Goal: Task Accomplishment & Management: Manage account settings

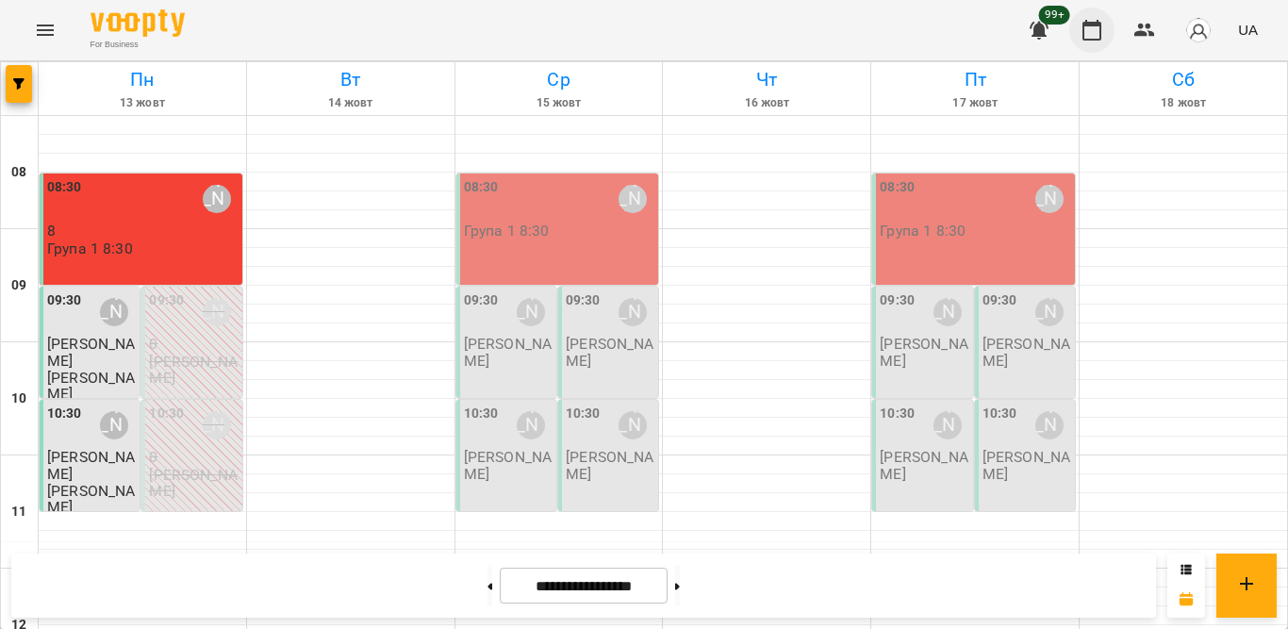
click at [1089, 23] on icon "button" at bounding box center [1091, 30] width 19 height 21
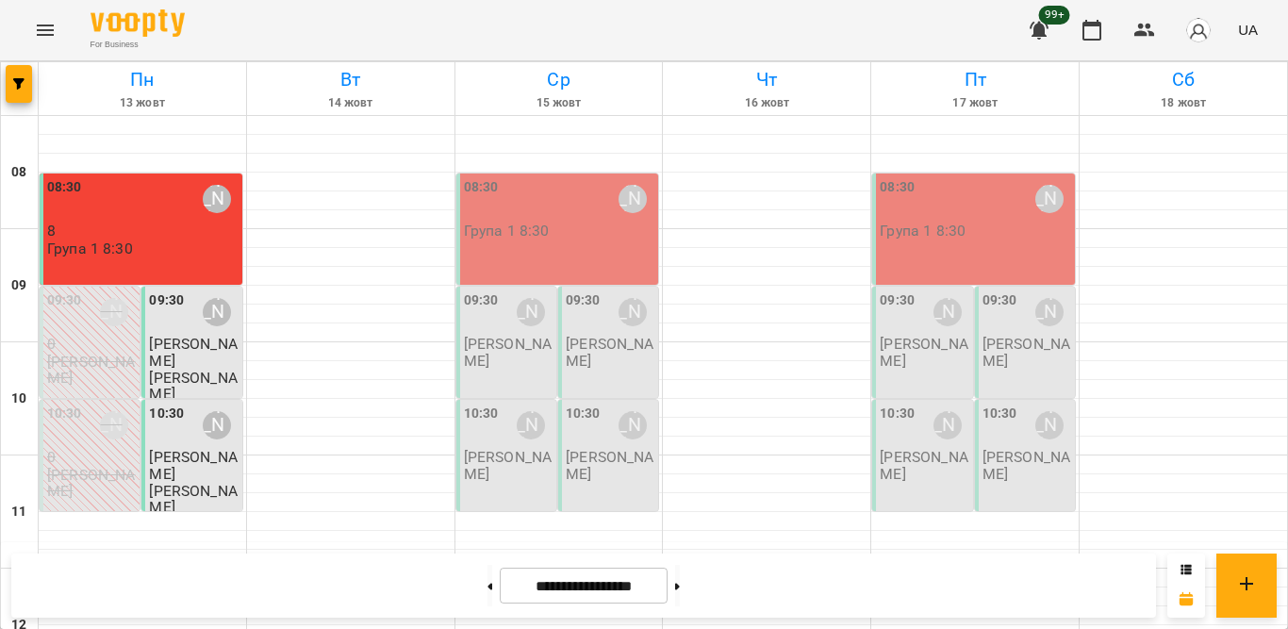
scroll to position [930, 0]
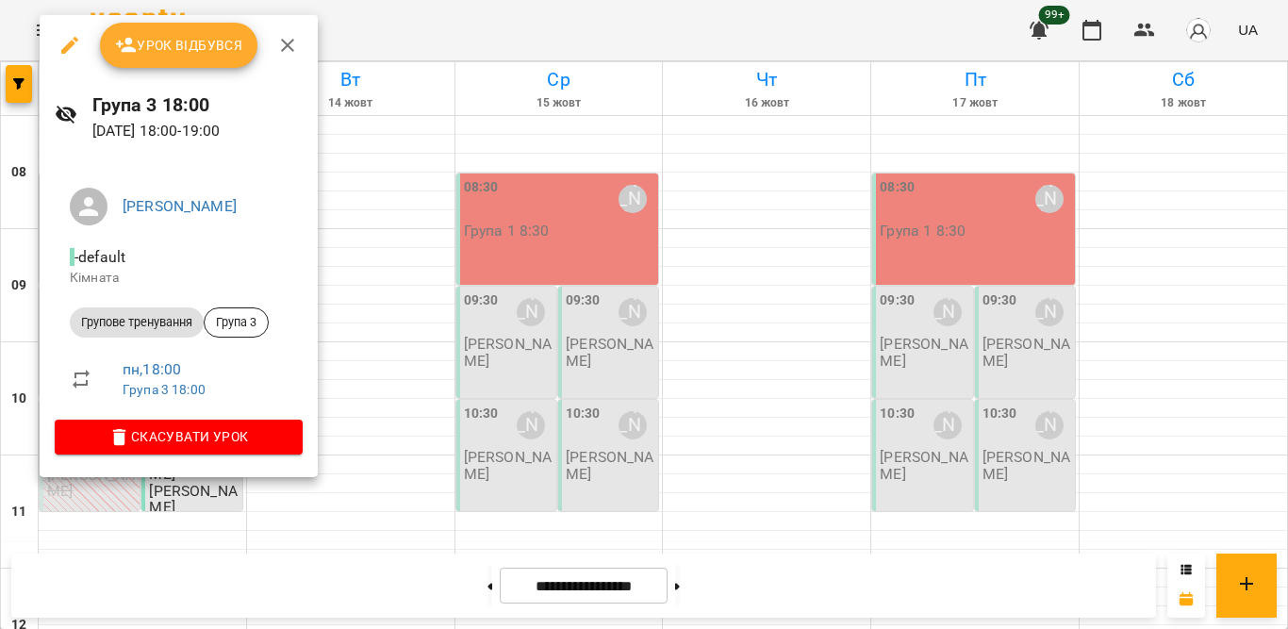
click at [186, 45] on span "Урок відбувся" at bounding box center [179, 45] width 128 height 23
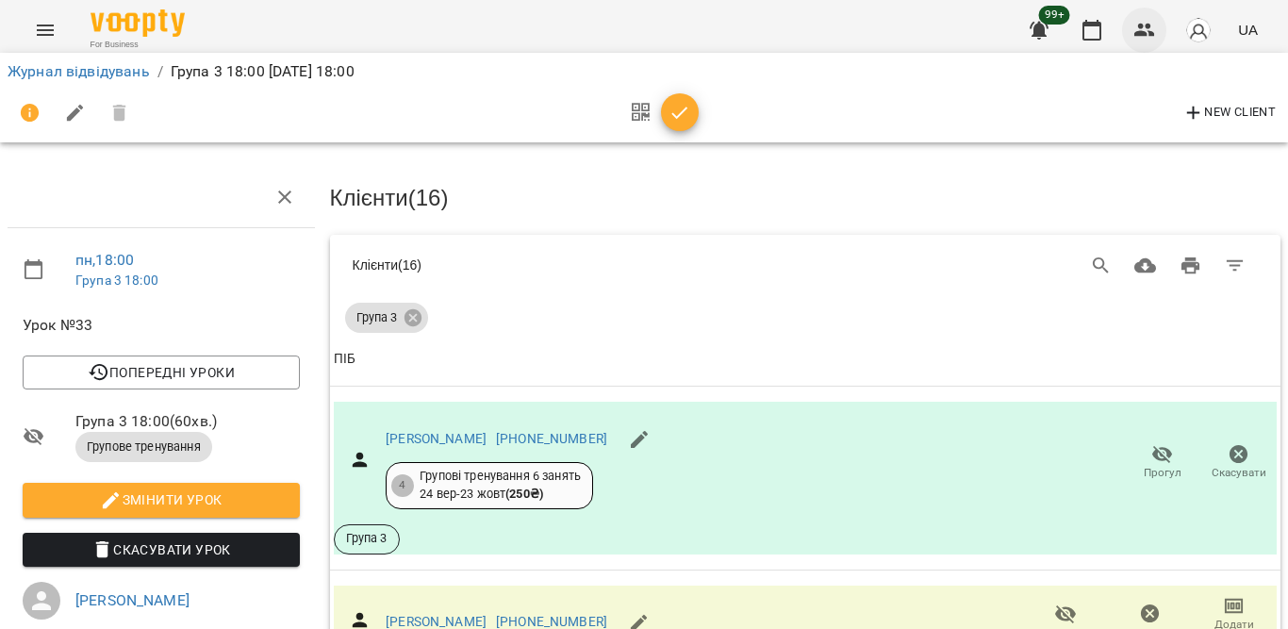
click at [1134, 26] on icon "button" at bounding box center [1144, 30] width 23 height 23
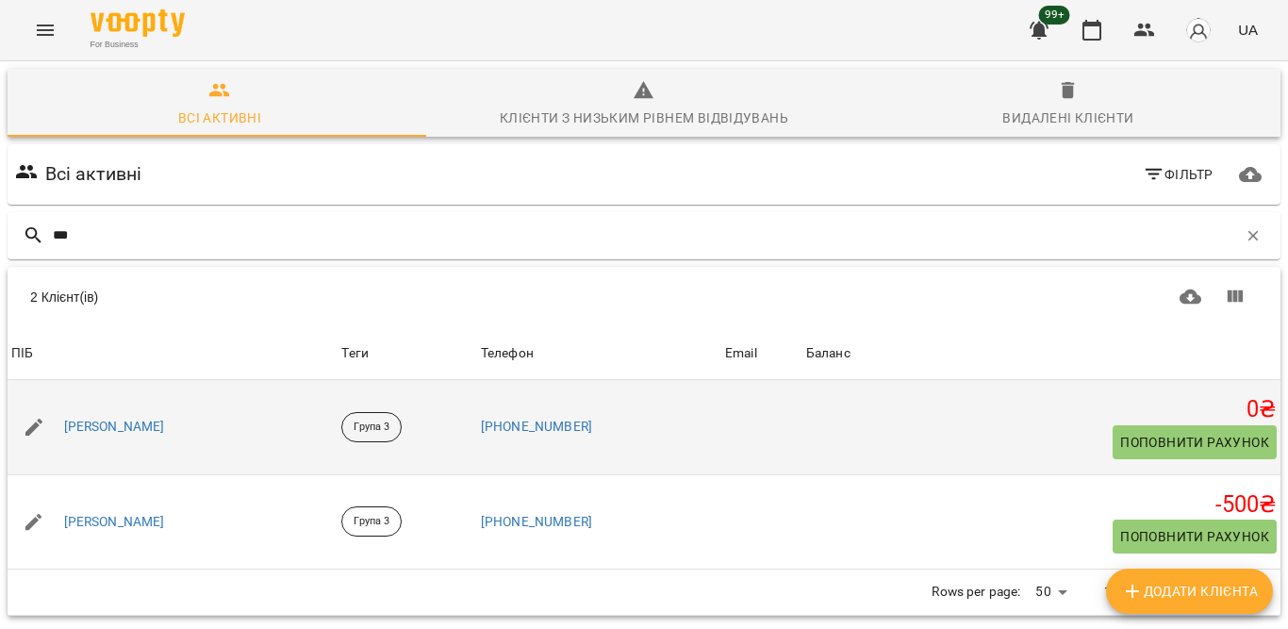
scroll to position [83, 0]
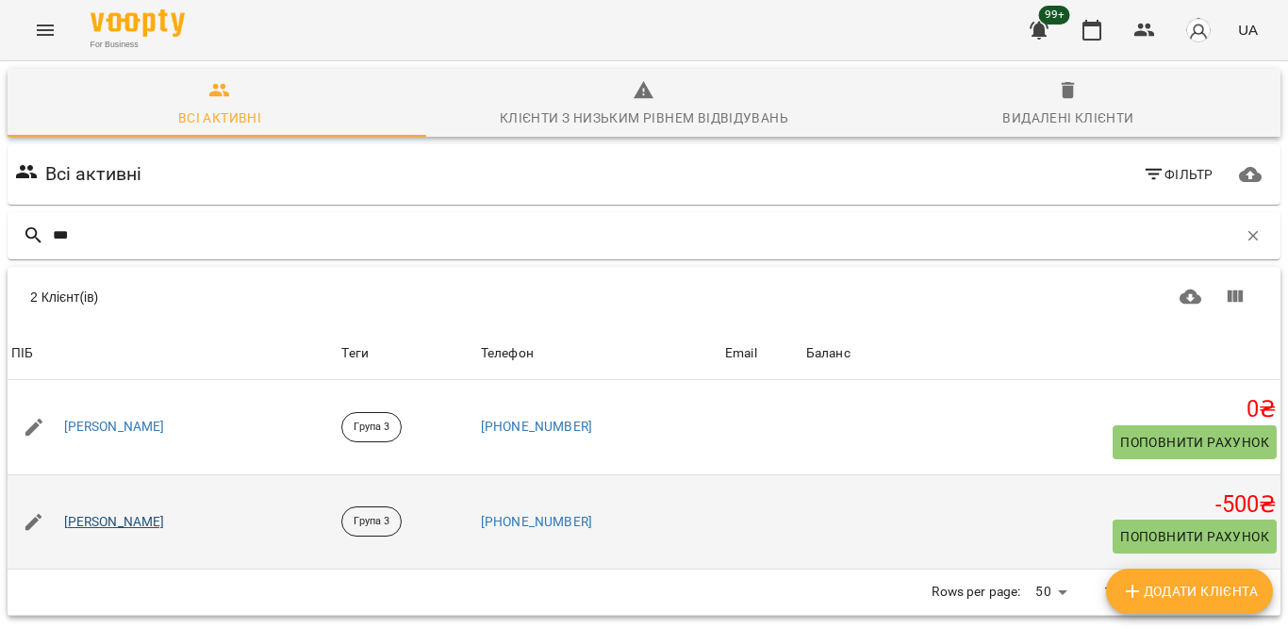
type input "***"
click at [165, 513] on link "[PERSON_NAME]" at bounding box center [114, 522] width 101 height 19
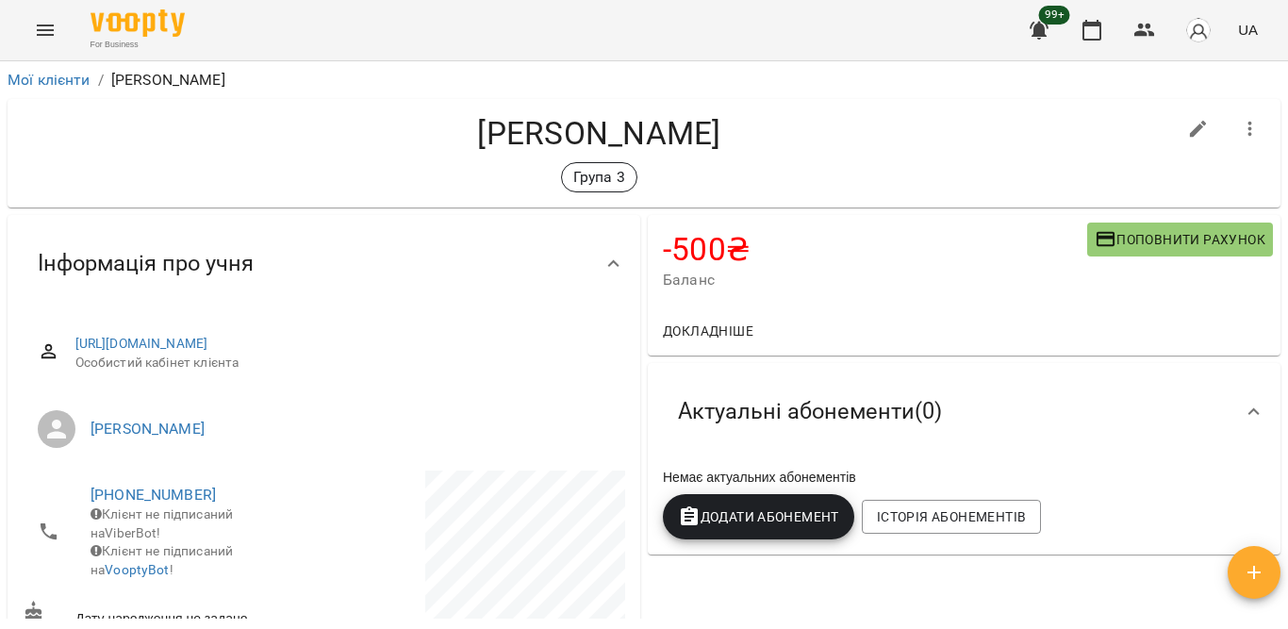
click at [766, 517] on span "Додати Абонемент" at bounding box center [758, 516] width 161 height 23
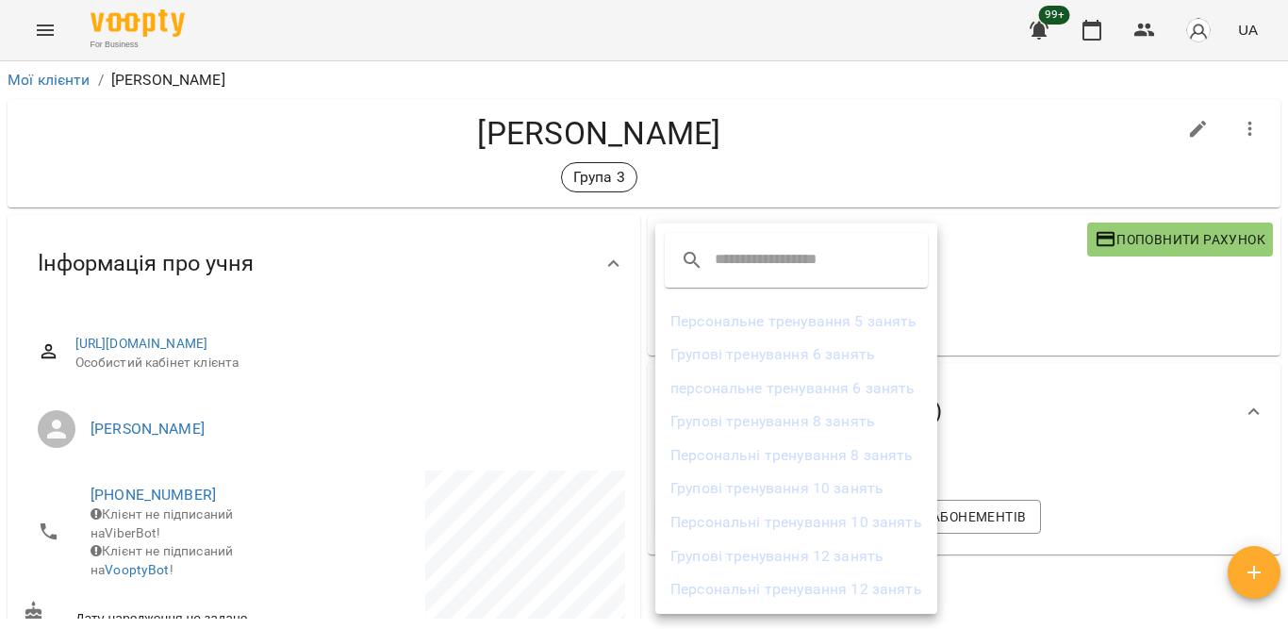
click at [753, 424] on li "Групові тренування 8 занять" at bounding box center [796, 421] width 282 height 34
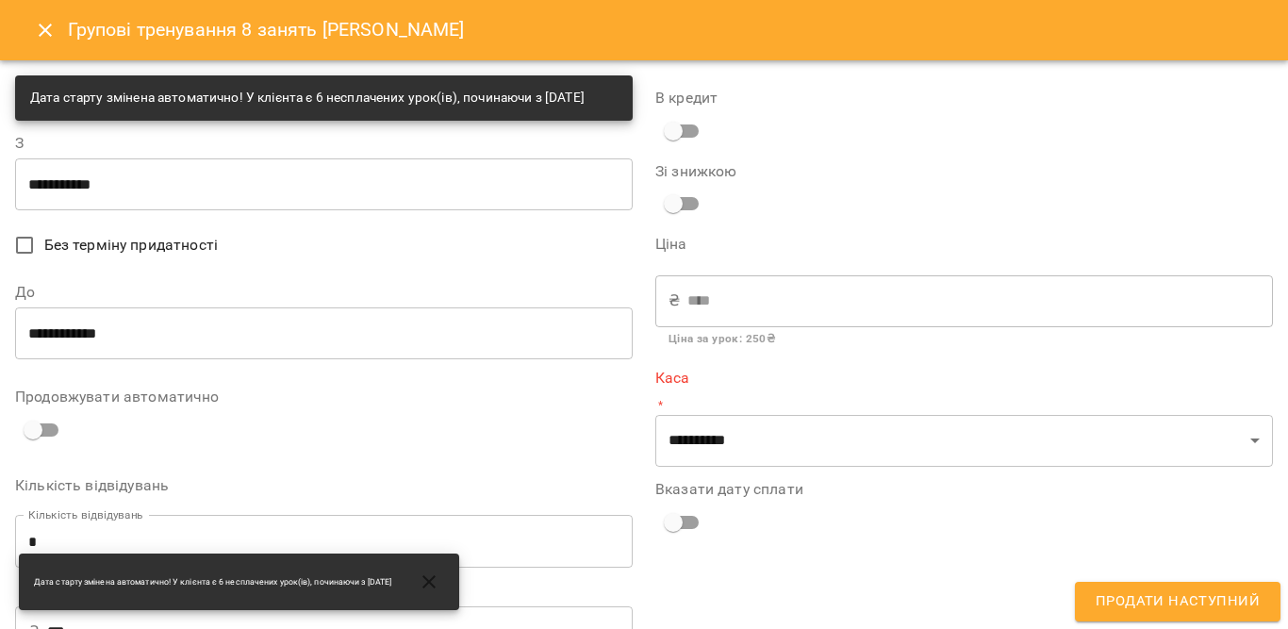
click at [195, 210] on input "**********" at bounding box center [324, 183] width 618 height 53
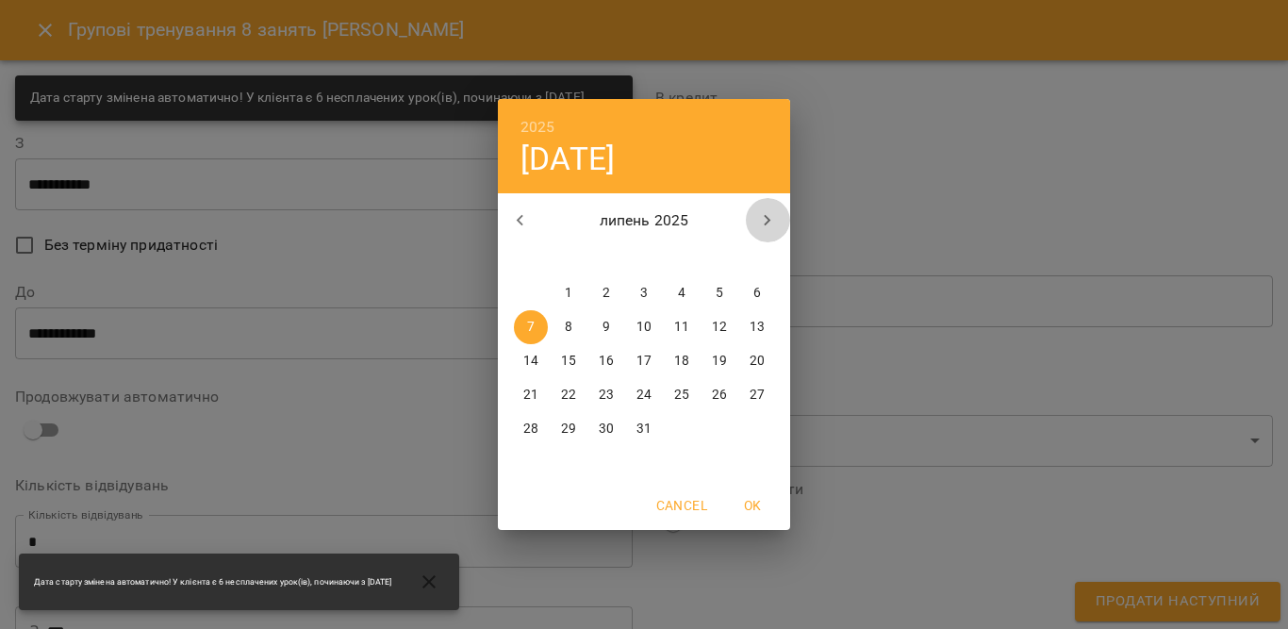
click at [758, 212] on icon "button" at bounding box center [767, 220] width 23 height 23
click at [755, 210] on button "button" at bounding box center [767, 220] width 45 height 45
click at [535, 353] on p "13" at bounding box center [530, 361] width 15 height 19
type input "**********"
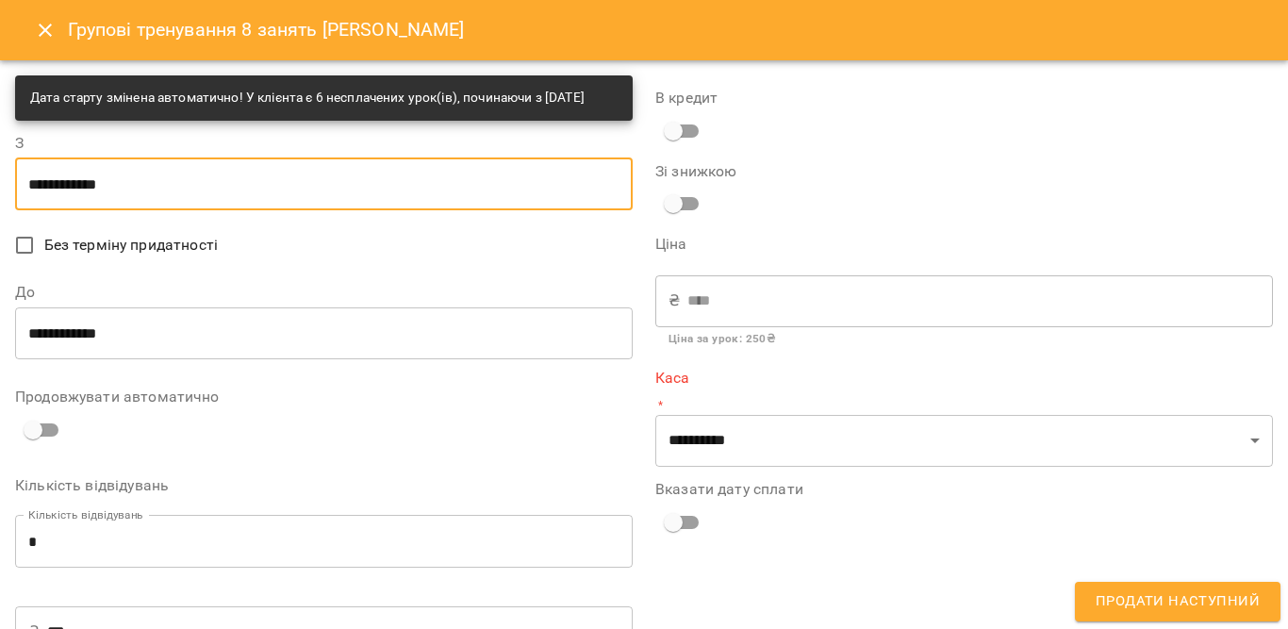
click at [301, 338] on input "**********" at bounding box center [324, 332] width 618 height 53
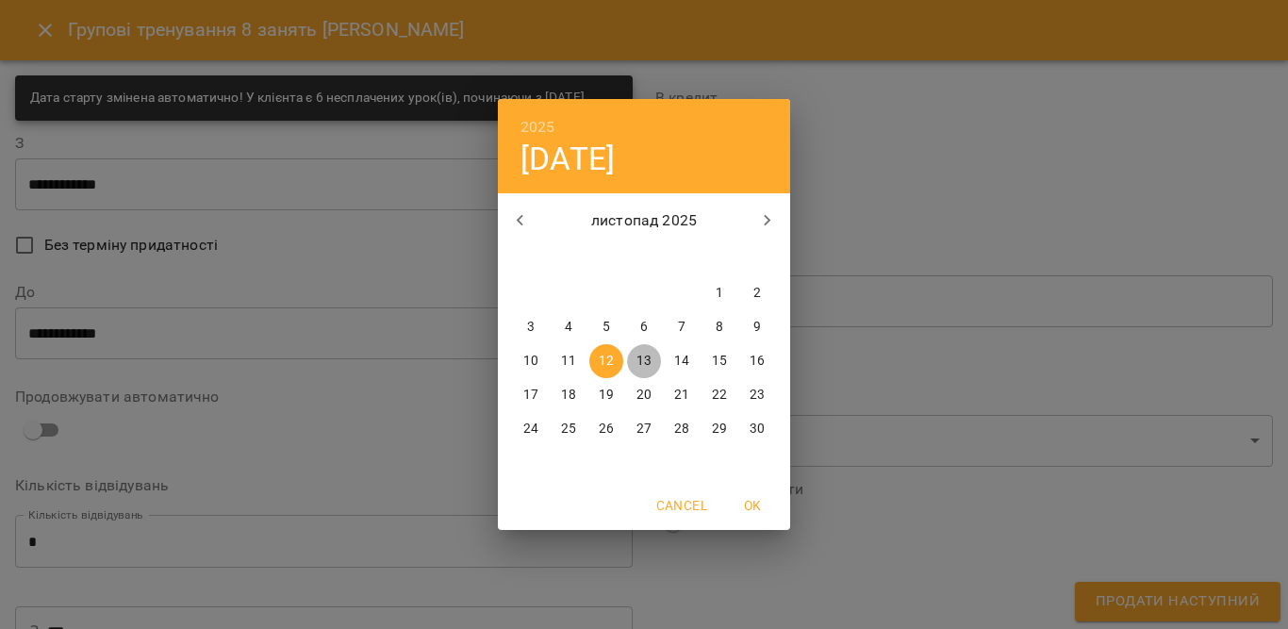
click at [643, 358] on p "13" at bounding box center [643, 361] width 15 height 19
type input "**********"
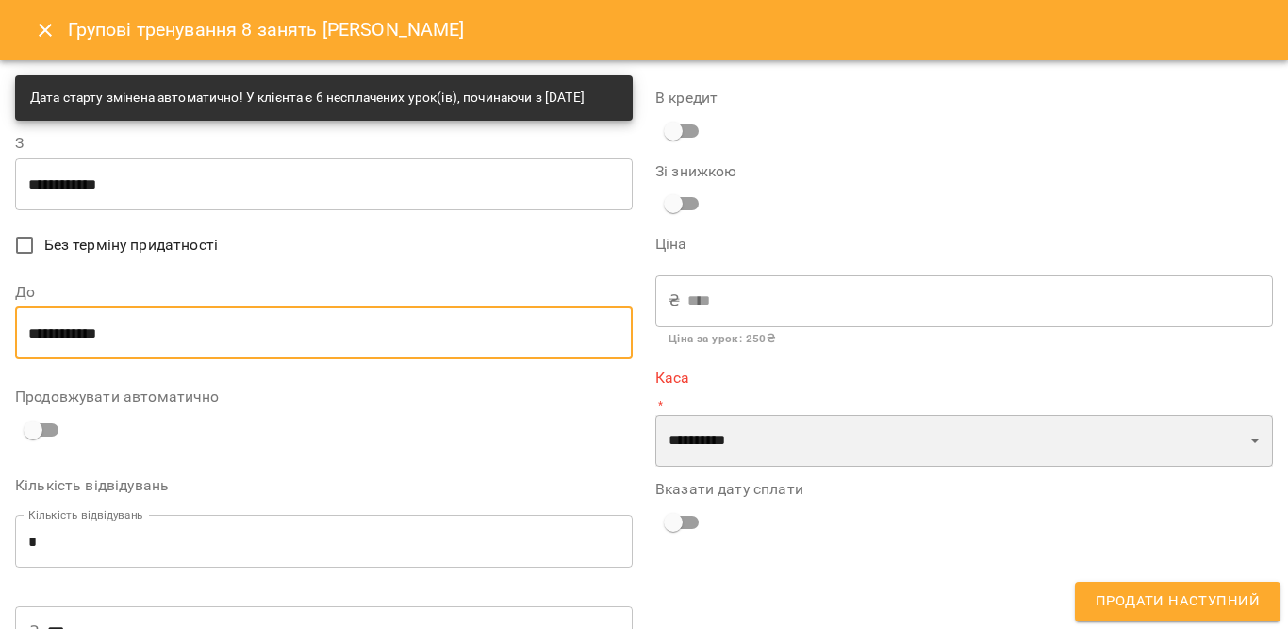
click at [838, 438] on select "**********" at bounding box center [964, 441] width 618 height 53
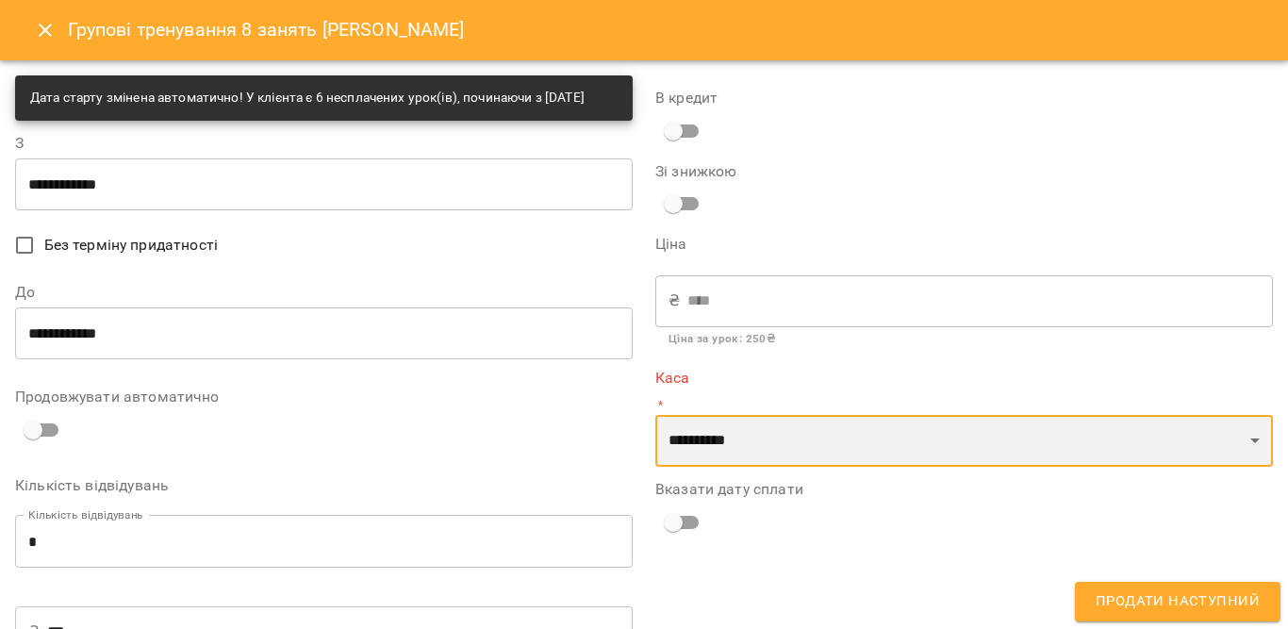
select select "****"
click at [655, 415] on select "**********" at bounding box center [964, 441] width 618 height 53
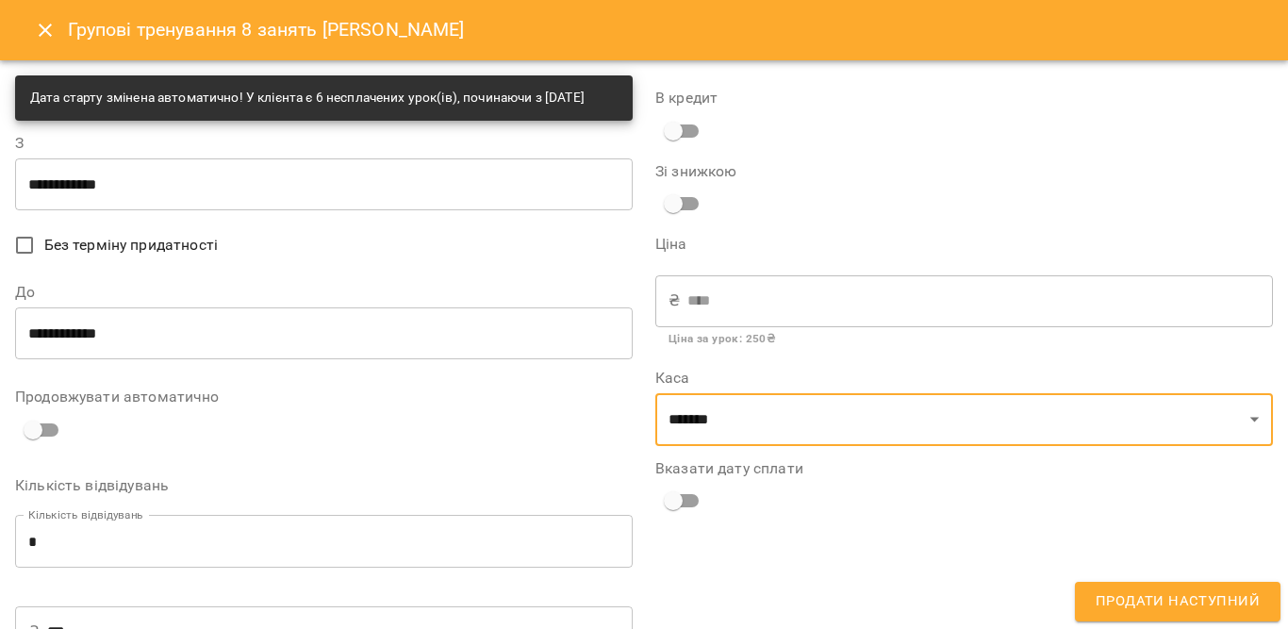
click at [1167, 604] on span "Продати наступний" at bounding box center [1178, 601] width 164 height 25
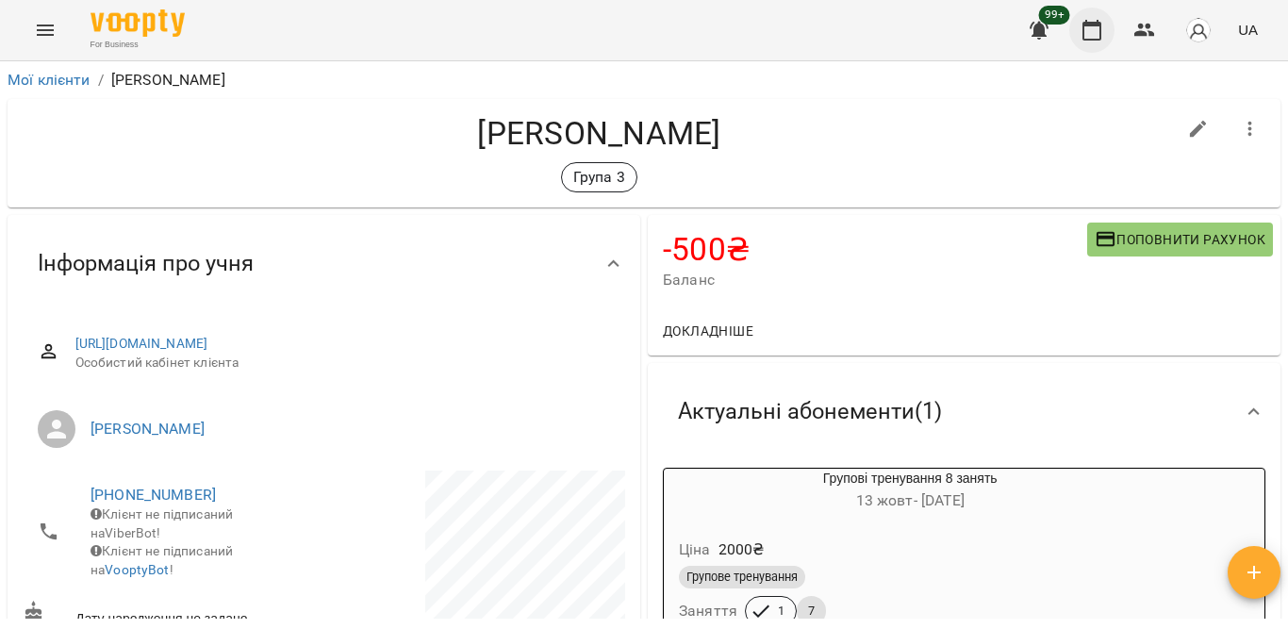
click at [1090, 30] on icon "button" at bounding box center [1091, 30] width 23 height 23
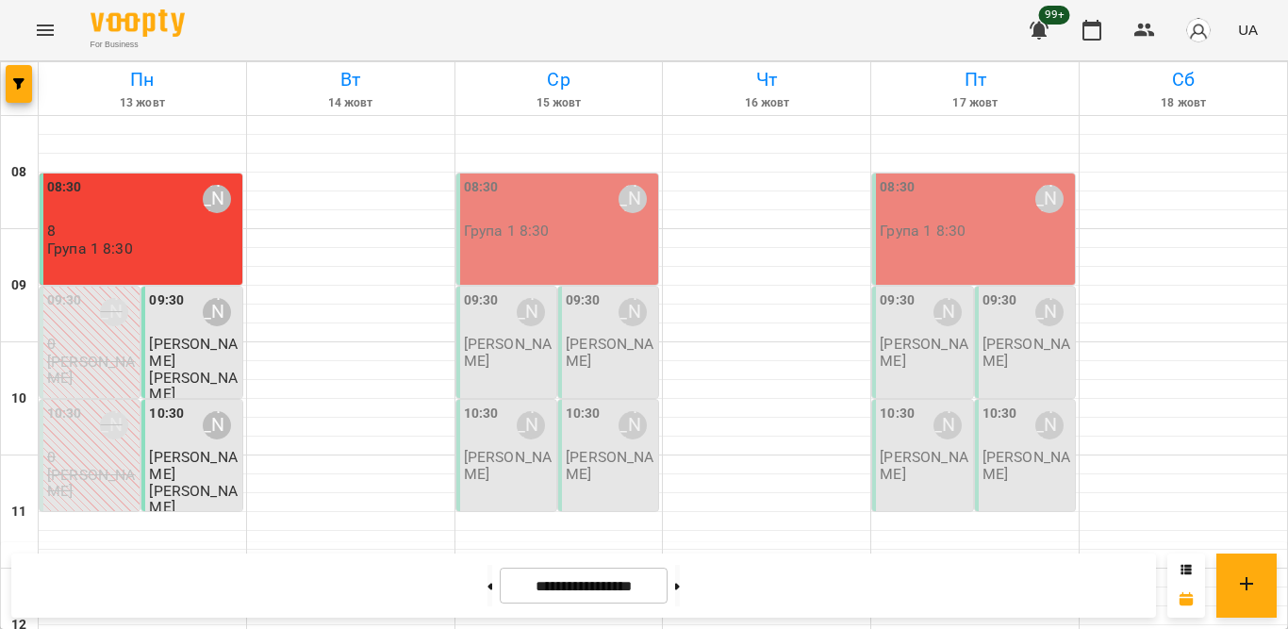
scroll to position [850, 0]
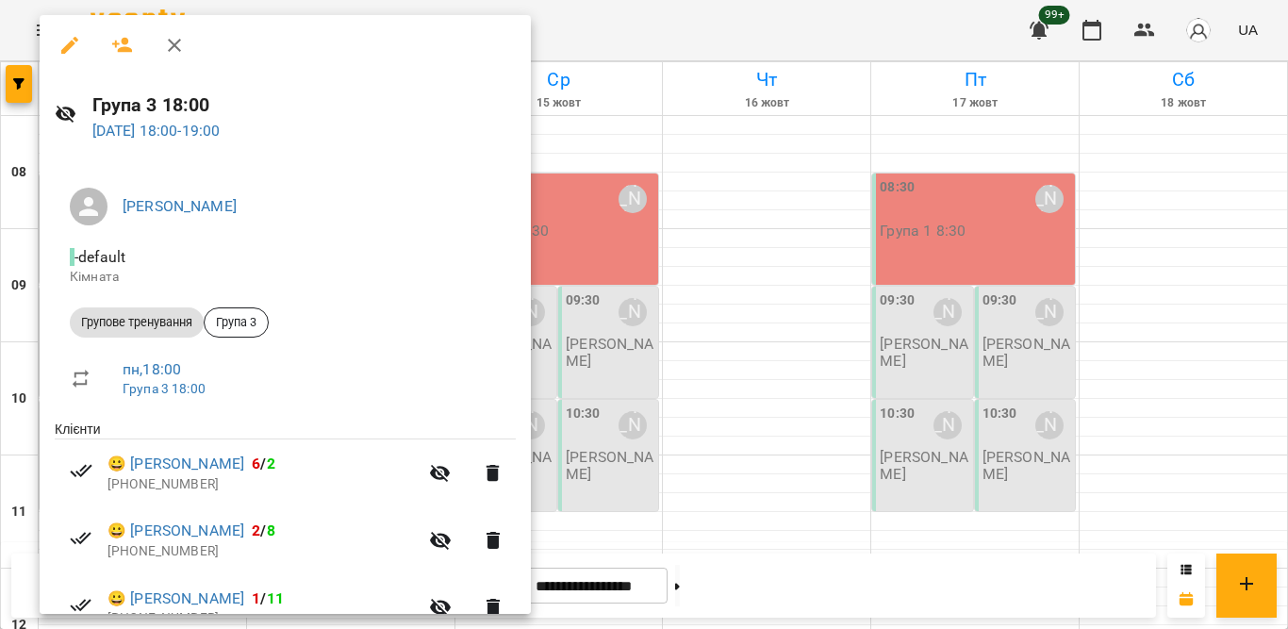
click at [429, 469] on icon "button" at bounding box center [440, 473] width 23 height 23
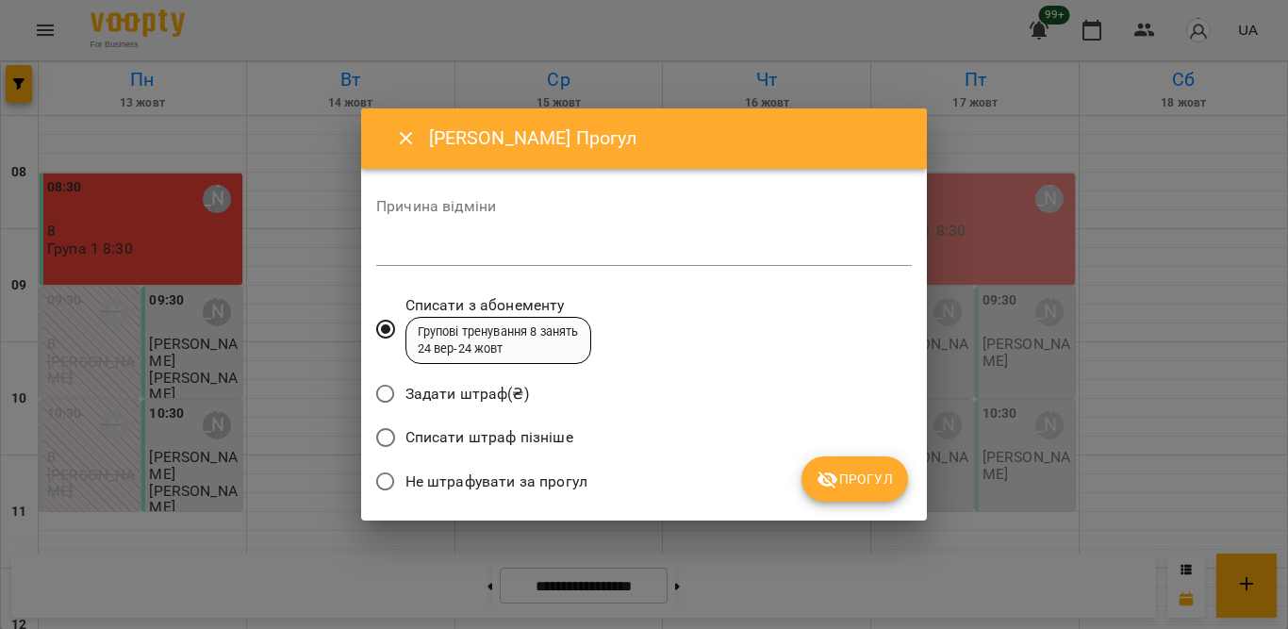
click at [525, 487] on span "Не штрафувати за прогул" at bounding box center [496, 481] width 182 height 23
click at [848, 481] on span "Прогул" at bounding box center [854, 479] width 76 height 23
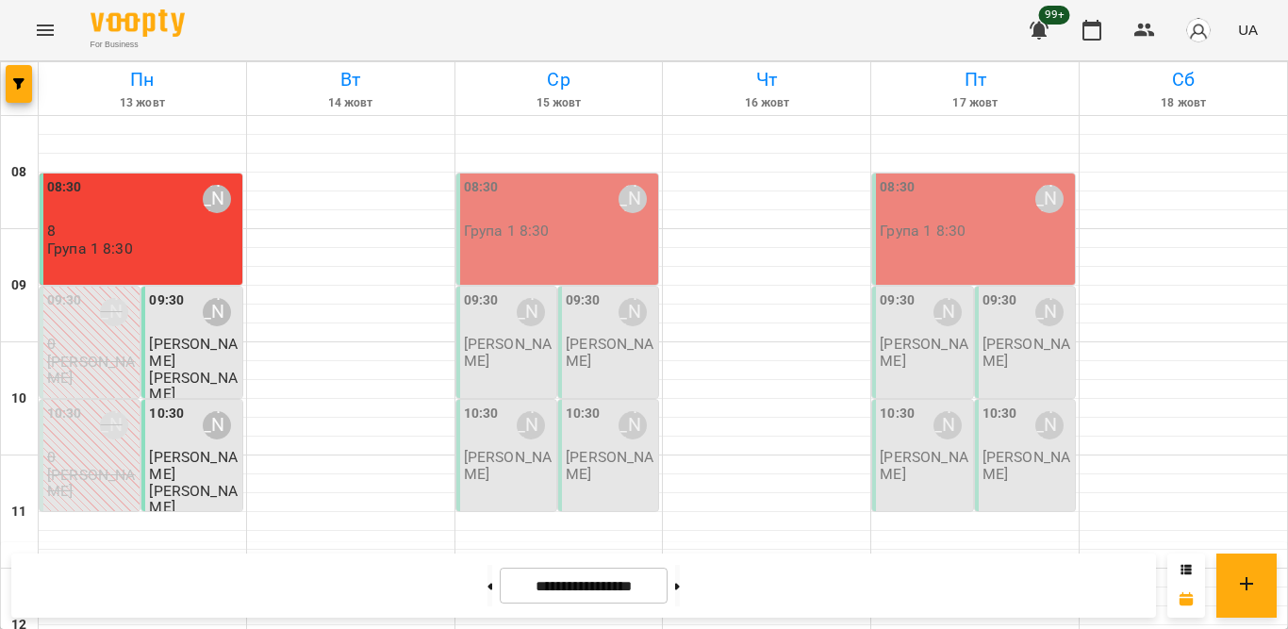
scroll to position [930, 0]
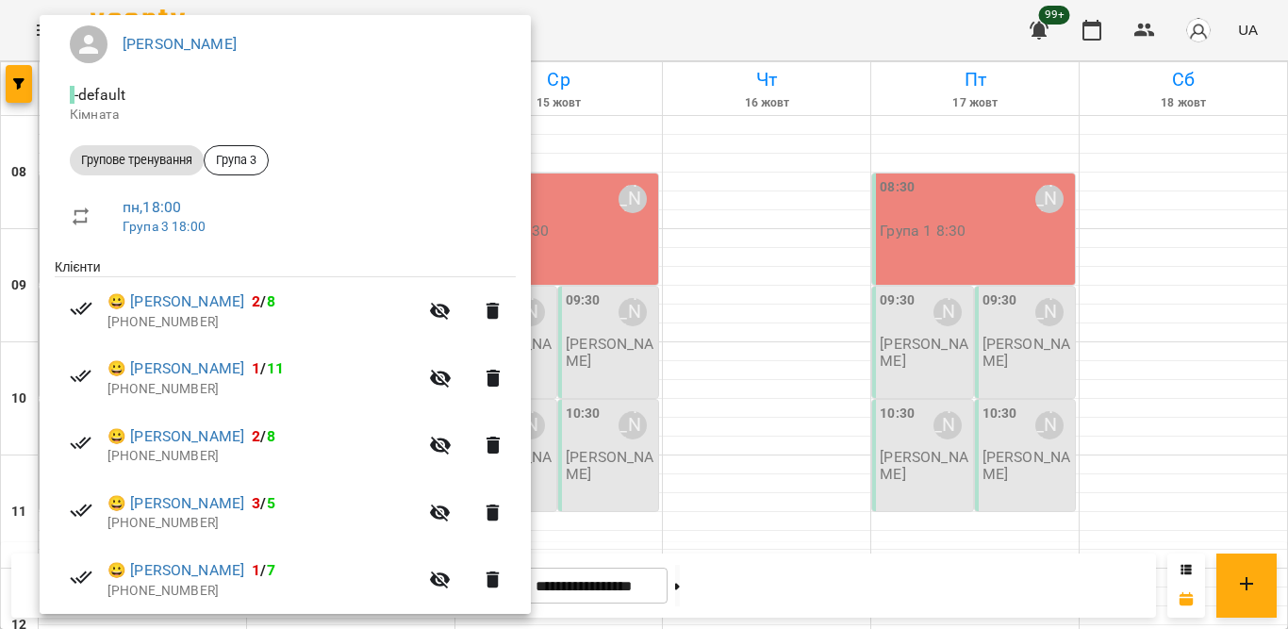
scroll to position [164, 0]
click at [429, 437] on icon "button" at bounding box center [440, 443] width 23 height 23
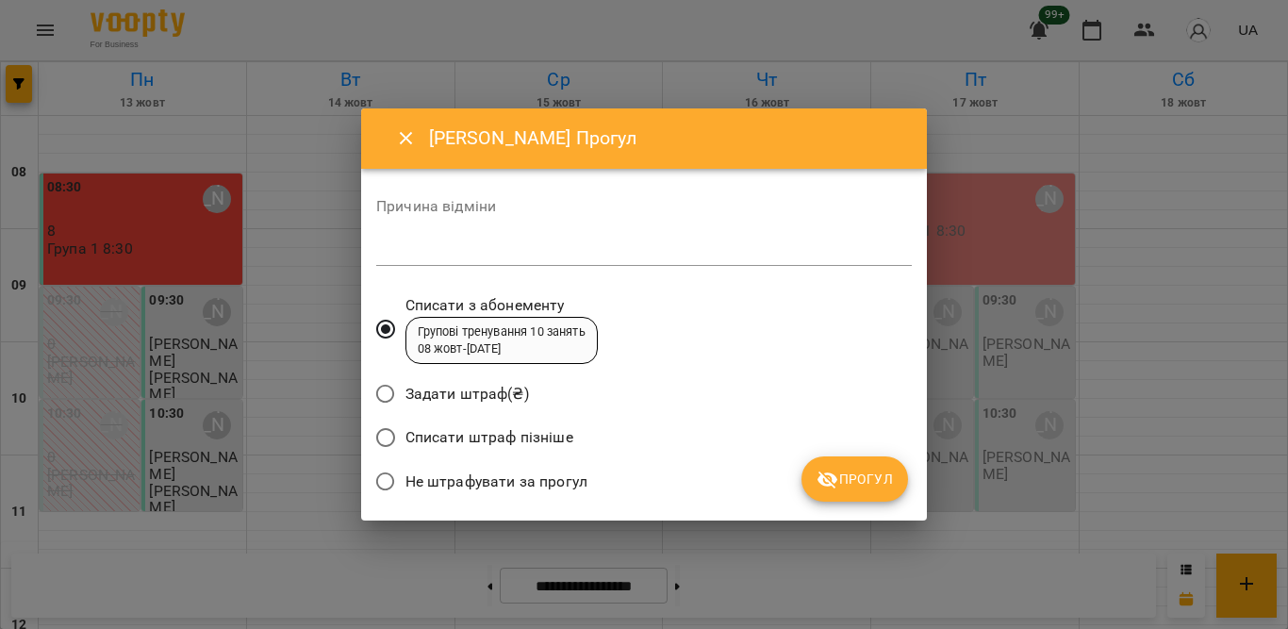
click at [492, 472] on span "Не штрафувати за прогул" at bounding box center [496, 481] width 182 height 23
click at [843, 475] on span "Прогул" at bounding box center [854, 479] width 76 height 23
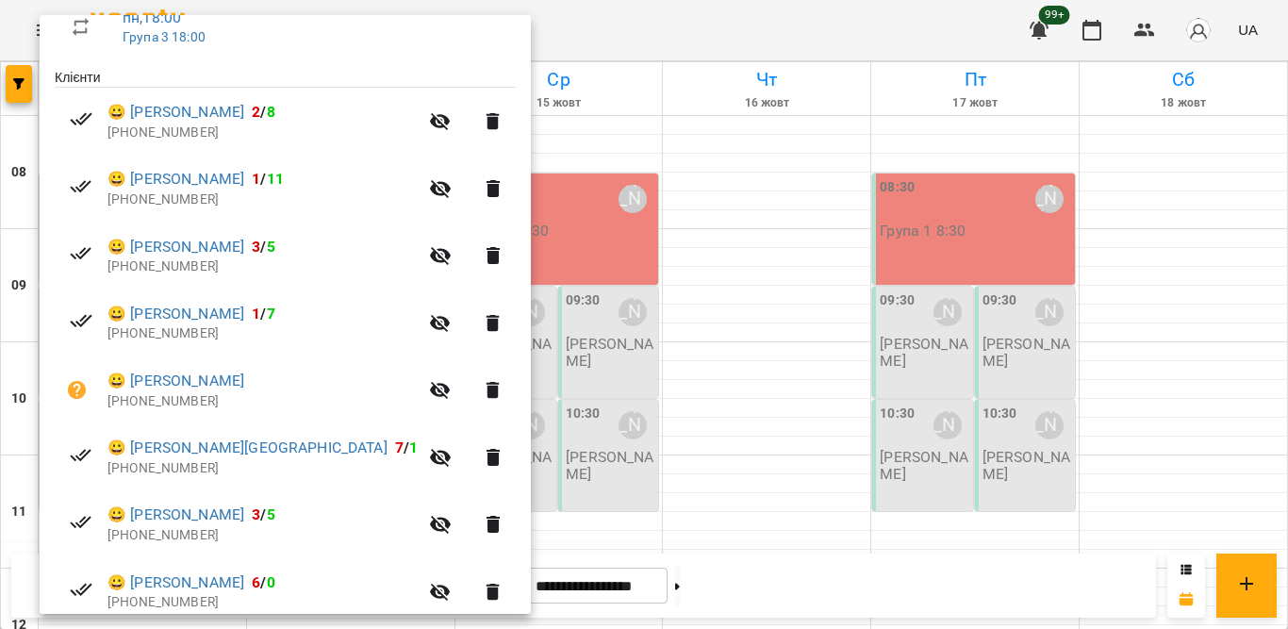
scroll to position [354, 0]
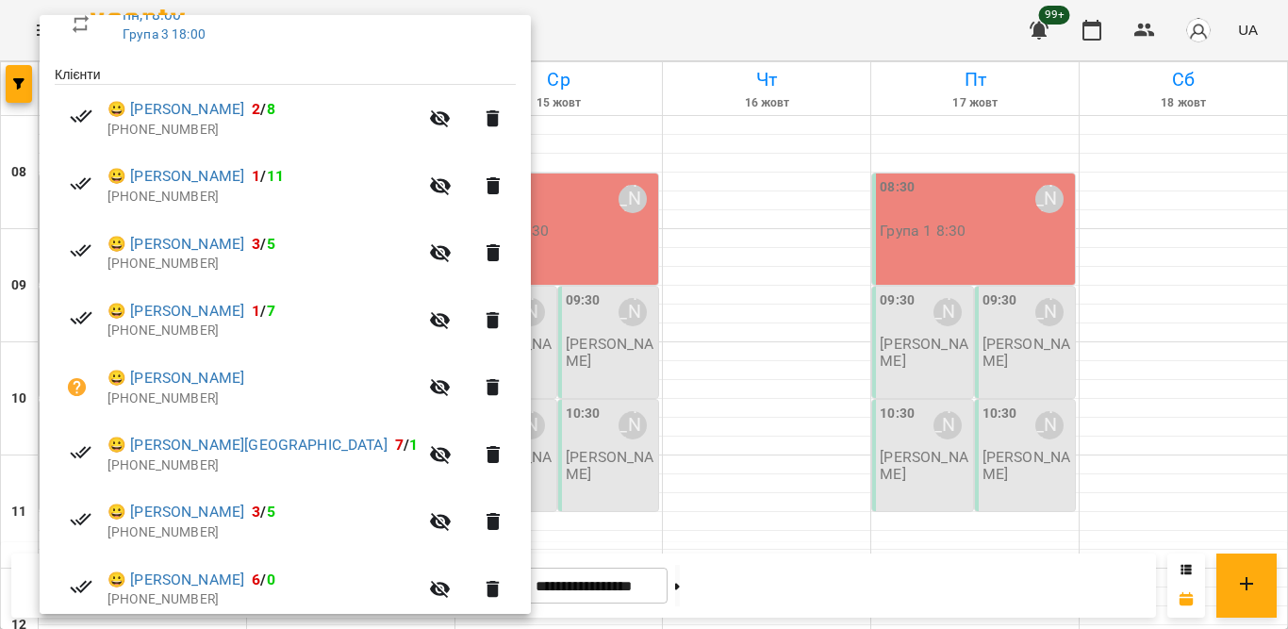
click at [430, 387] on icon "button" at bounding box center [440, 388] width 21 height 18
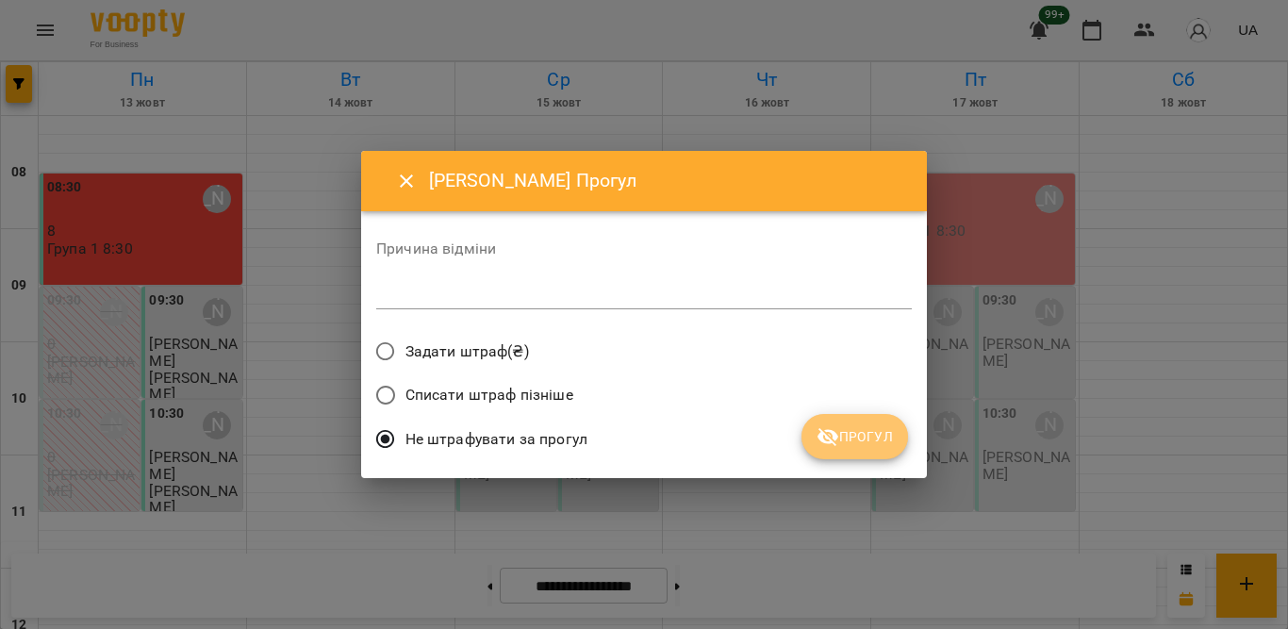
click at [841, 431] on span "Прогул" at bounding box center [854, 436] width 76 height 23
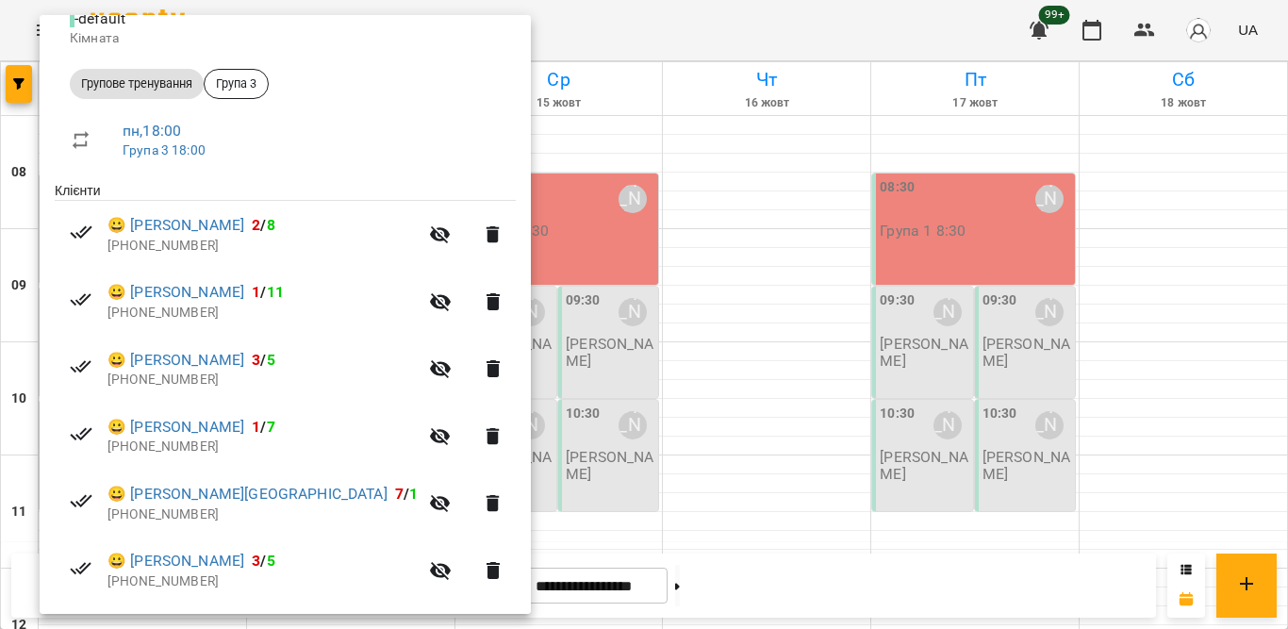
scroll to position [248, 0]
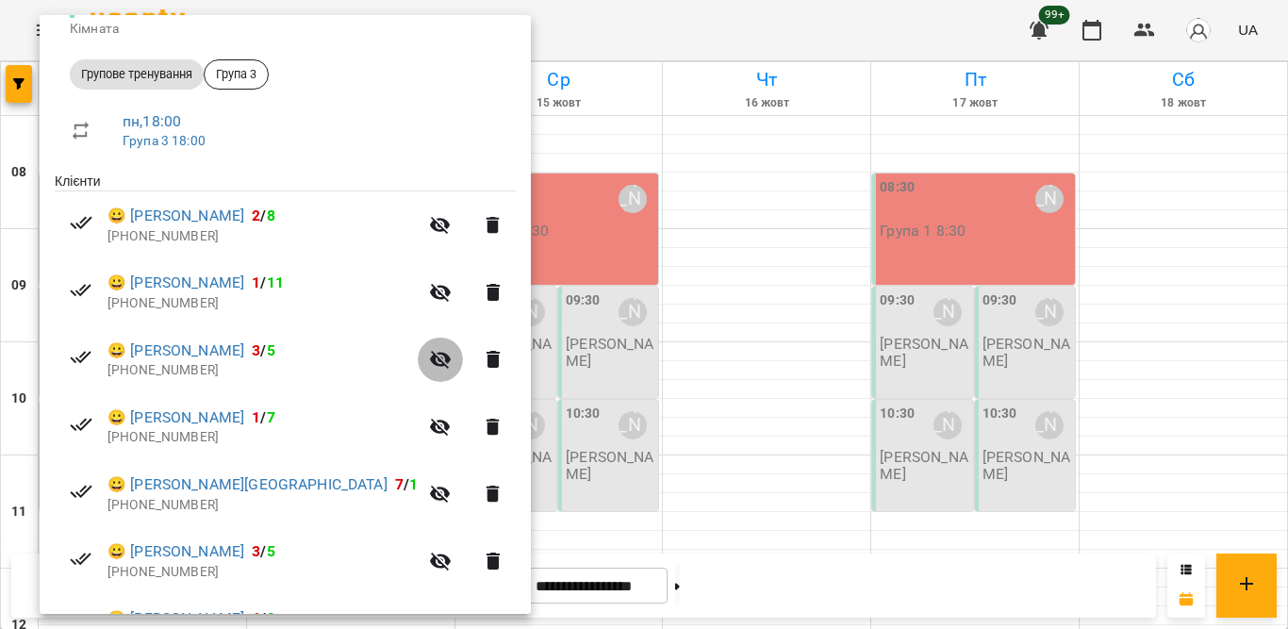
click at [429, 357] on icon "button" at bounding box center [440, 359] width 23 height 23
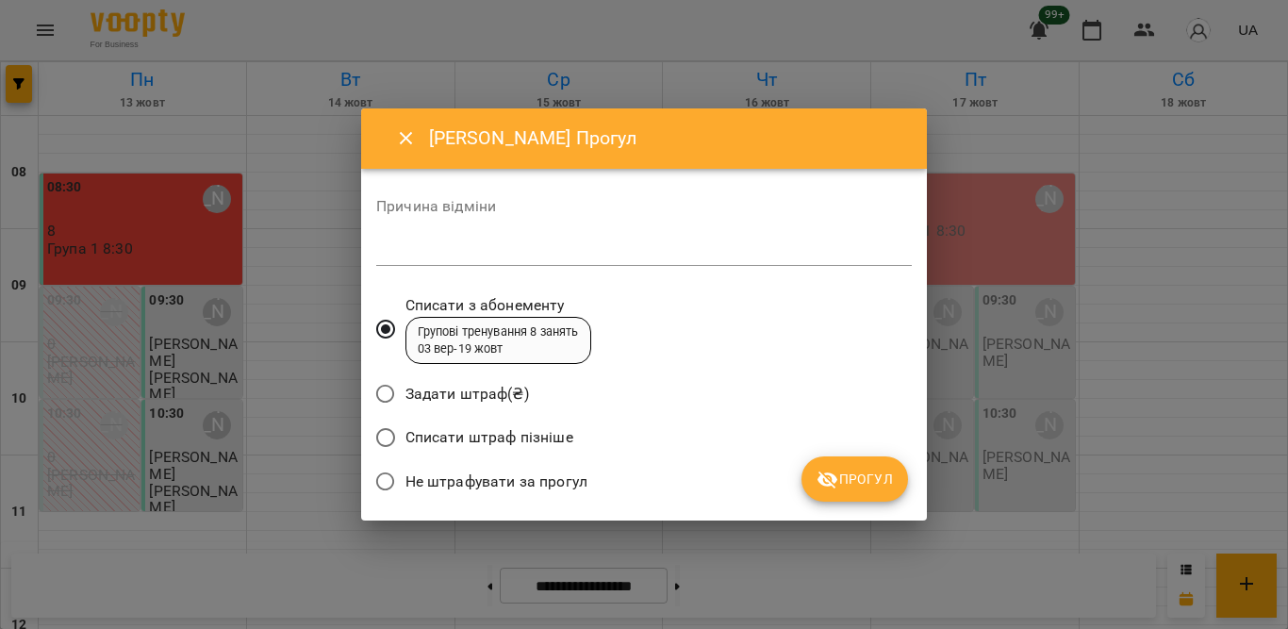
drag, startPoint x: 425, startPoint y: 482, endPoint x: 529, endPoint y: 465, distance: 105.1
click at [429, 482] on span "Не штрафувати за прогул" at bounding box center [496, 481] width 182 height 23
click at [878, 467] on button "Прогул" at bounding box center [854, 478] width 107 height 45
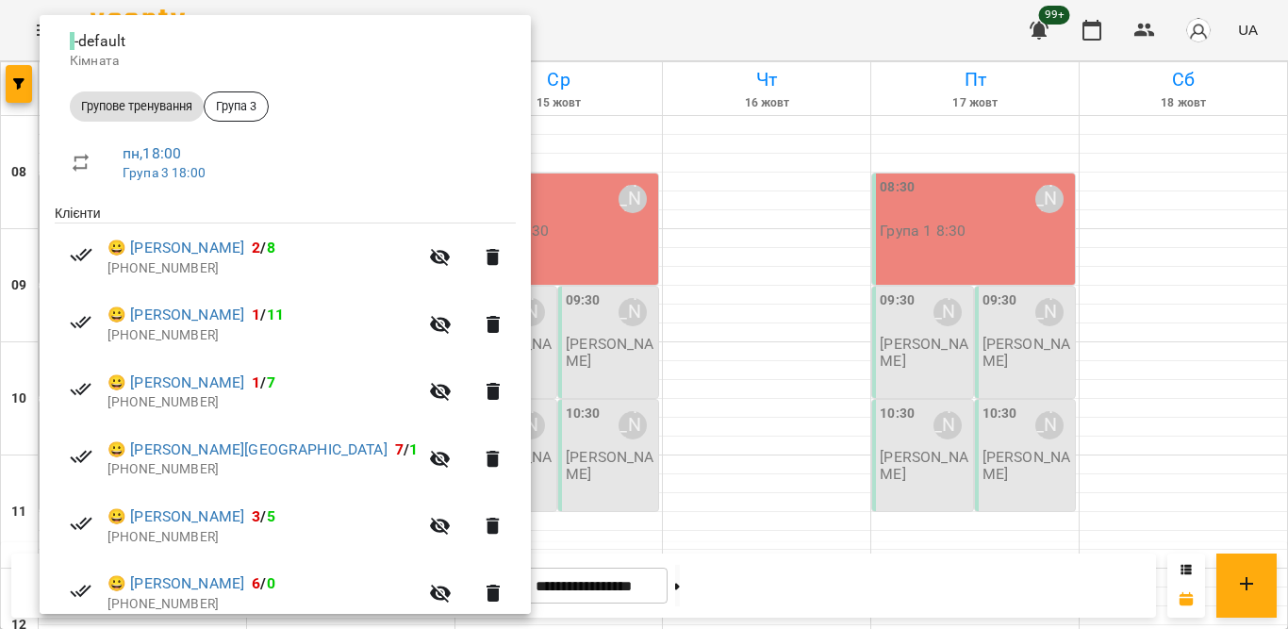
scroll to position [226, 0]
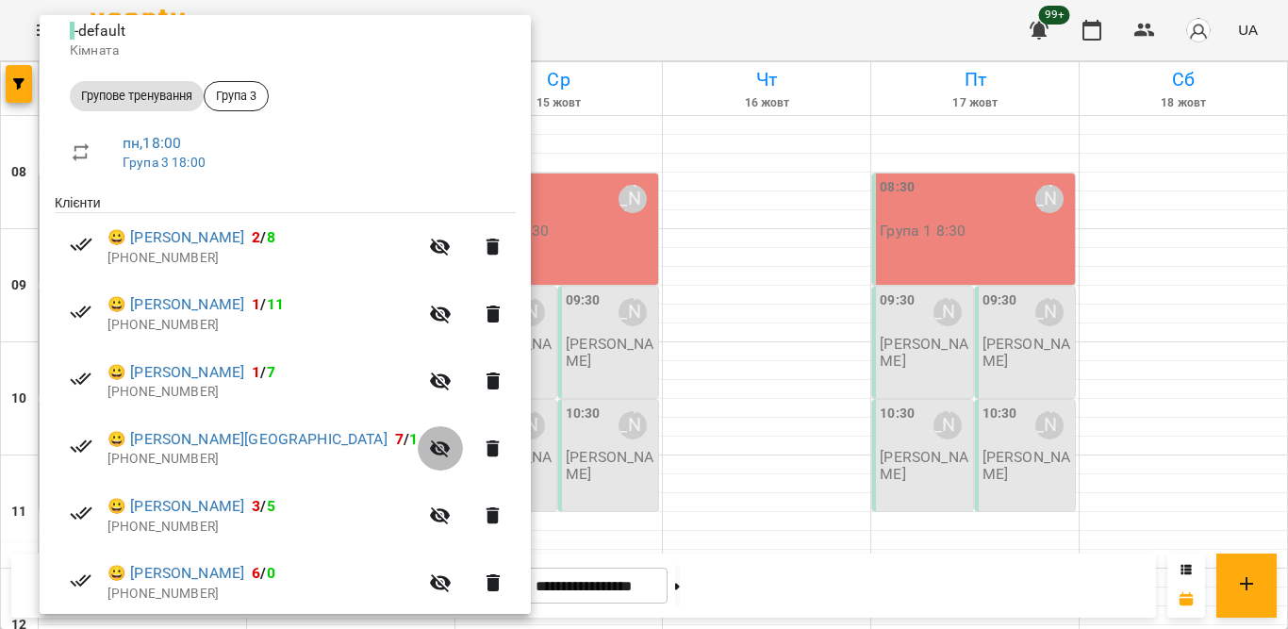
click at [430, 444] on icon "button" at bounding box center [440, 449] width 21 height 18
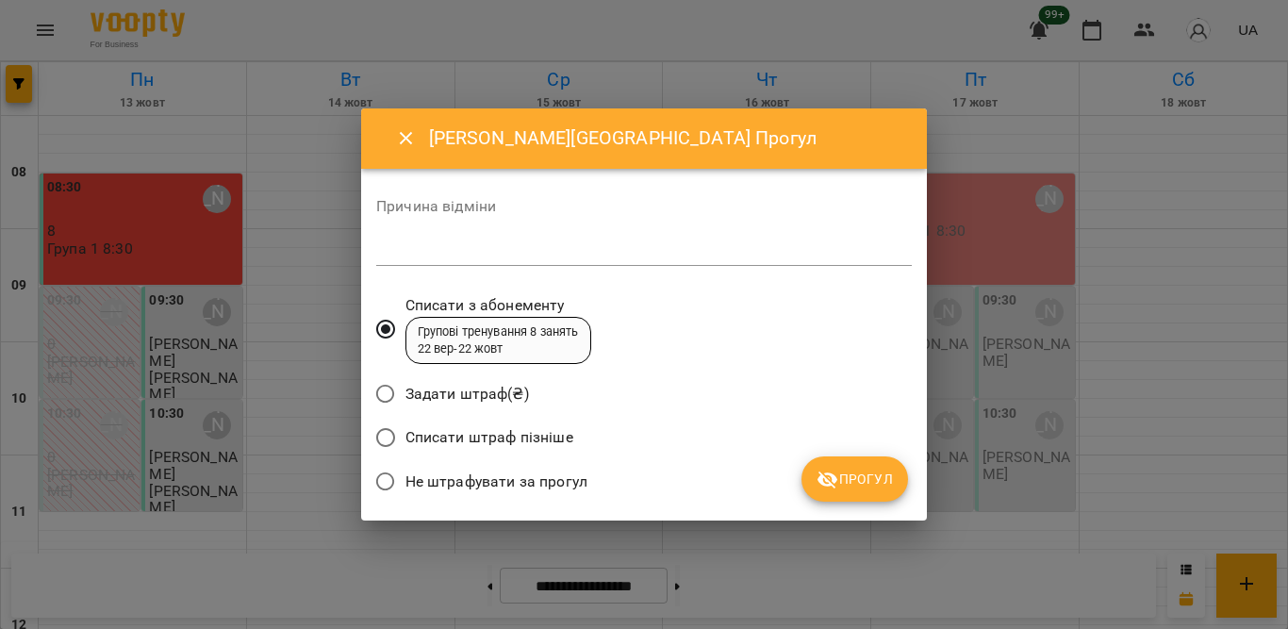
click at [534, 471] on span "Не штрафувати за прогул" at bounding box center [496, 481] width 182 height 23
click at [824, 469] on icon "submit" at bounding box center [827, 480] width 23 height 23
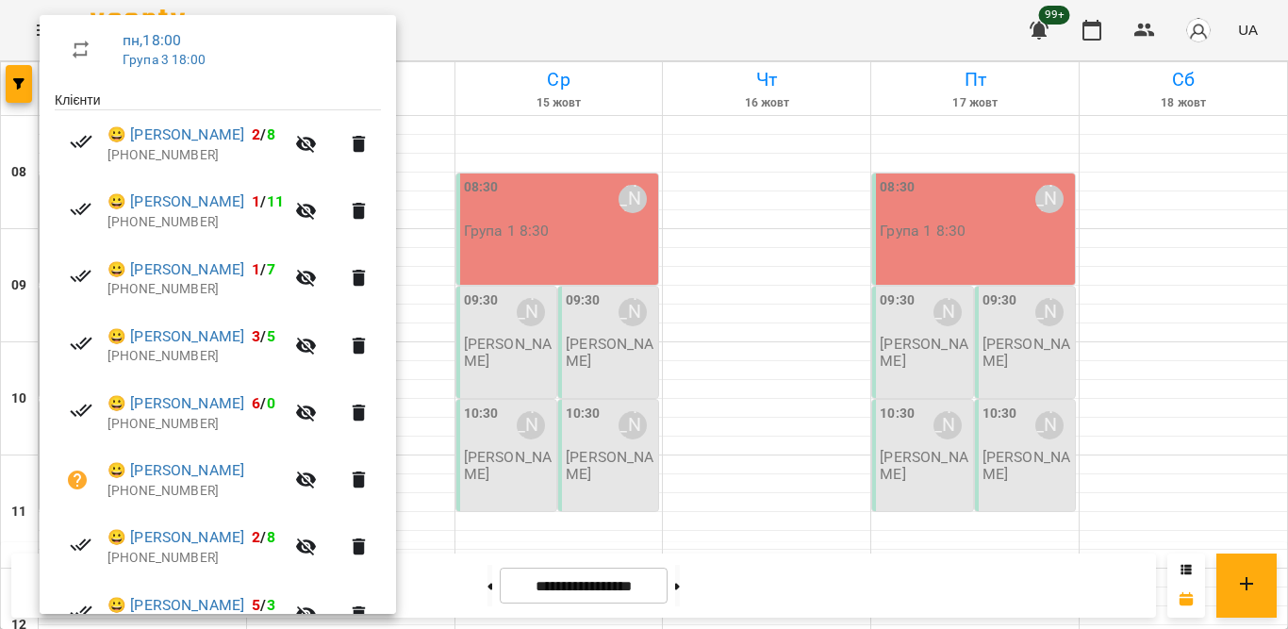
scroll to position [341, 0]
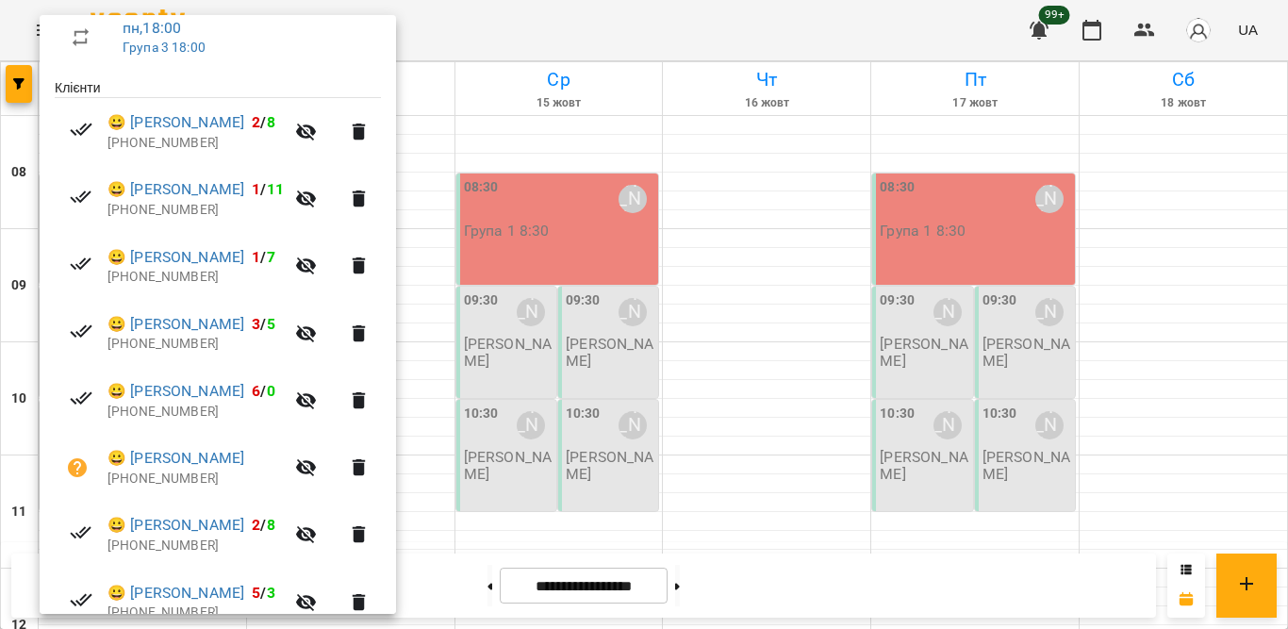
click at [318, 401] on icon "button" at bounding box center [306, 400] width 23 height 23
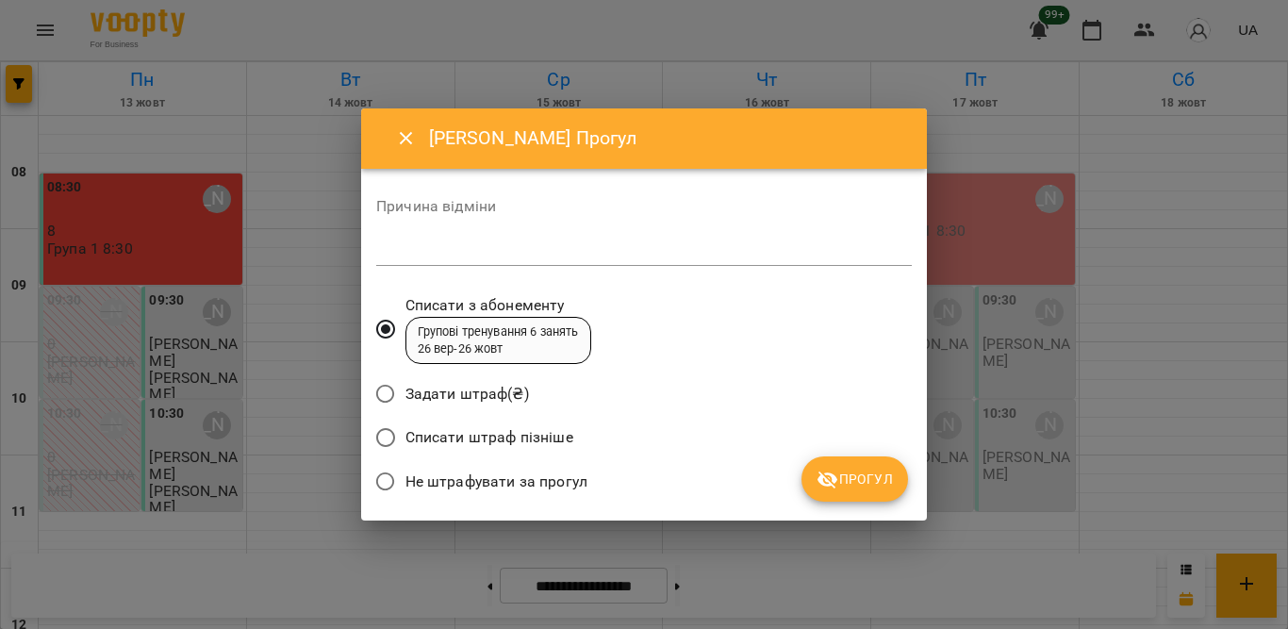
click at [453, 477] on span "Не штрафувати за прогул" at bounding box center [496, 481] width 182 height 23
click at [840, 473] on span "Прогул" at bounding box center [854, 479] width 76 height 23
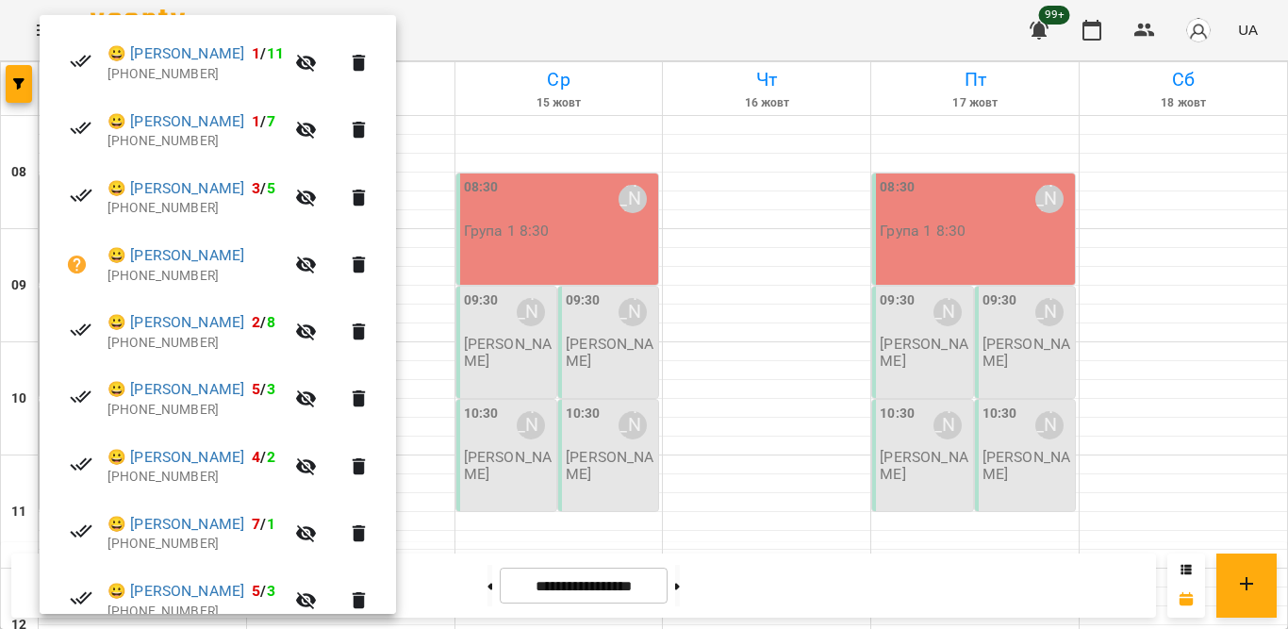
scroll to position [477, 0]
click at [317, 531] on icon "button" at bounding box center [306, 534] width 21 height 18
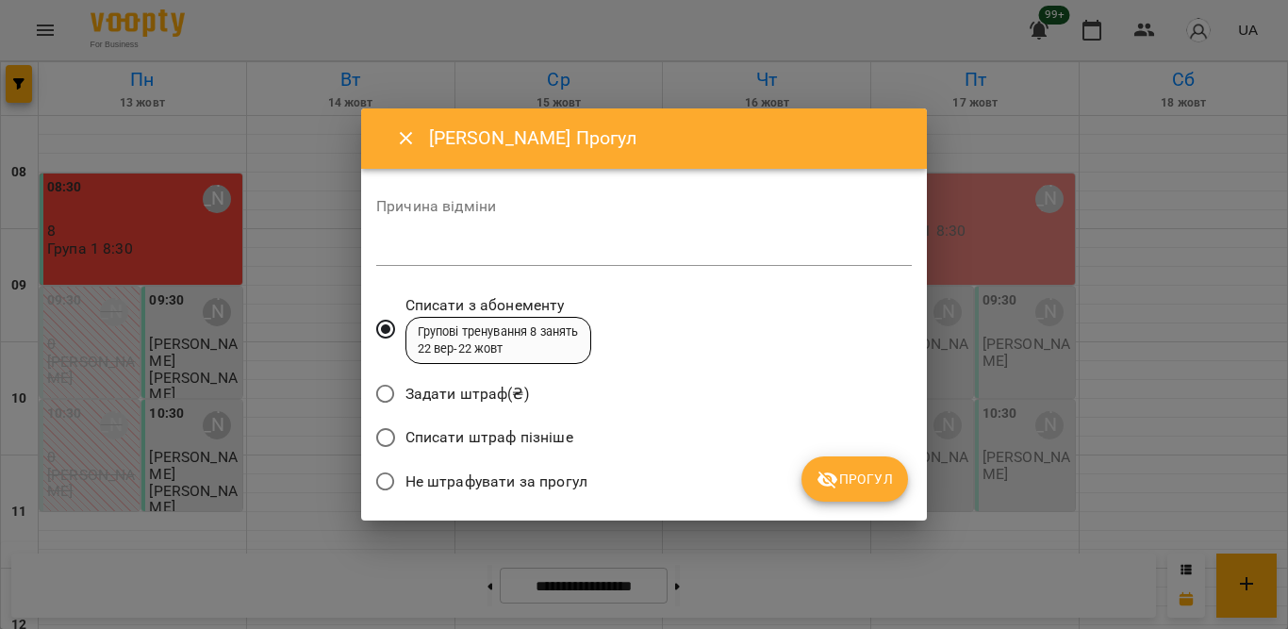
click at [453, 475] on span "Не штрафувати за прогул" at bounding box center [496, 481] width 182 height 23
click at [856, 481] on span "Прогул" at bounding box center [854, 479] width 76 height 23
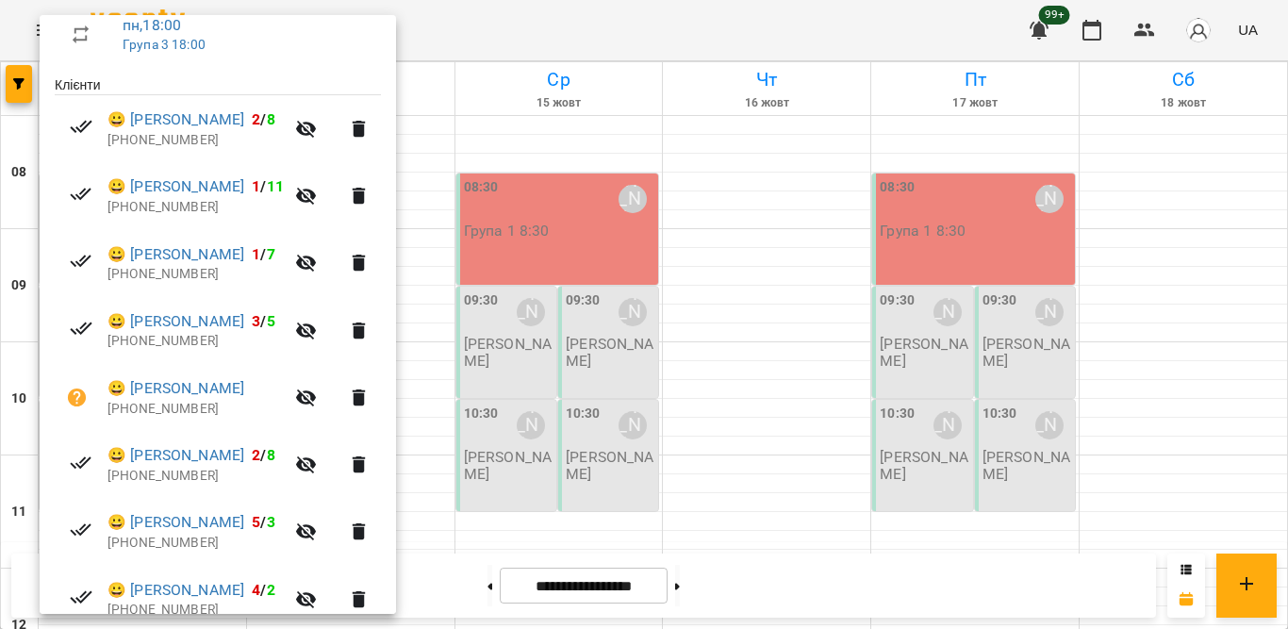
scroll to position [352, 0]
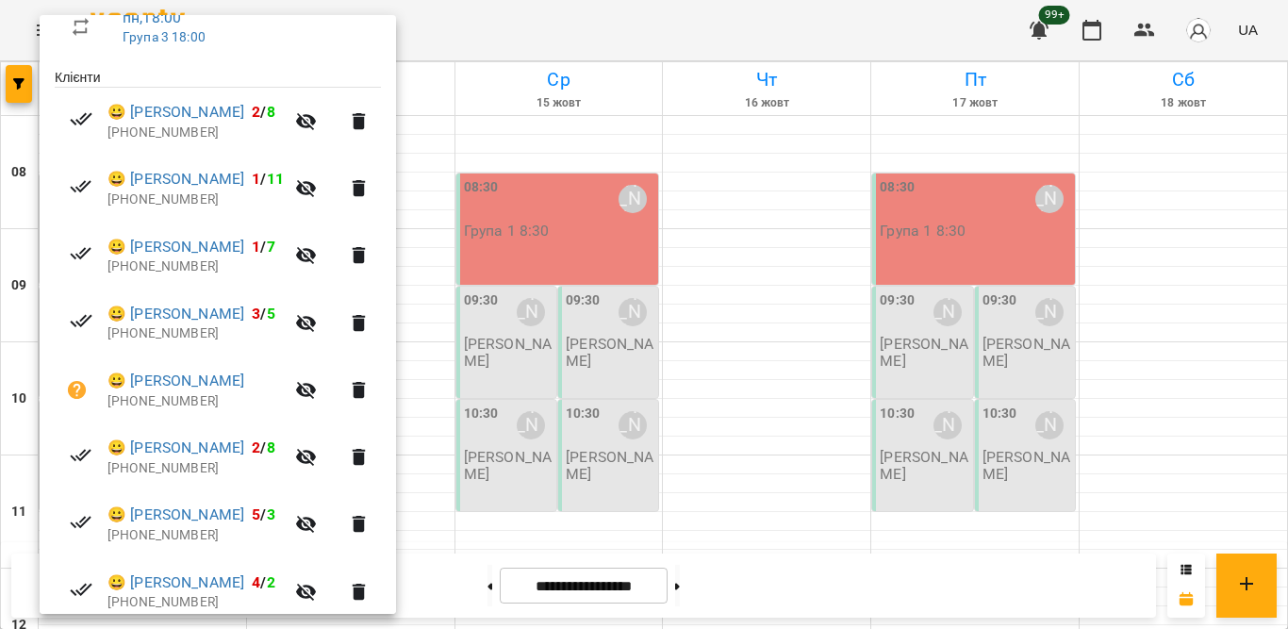
click at [317, 390] on icon "button" at bounding box center [306, 391] width 21 height 18
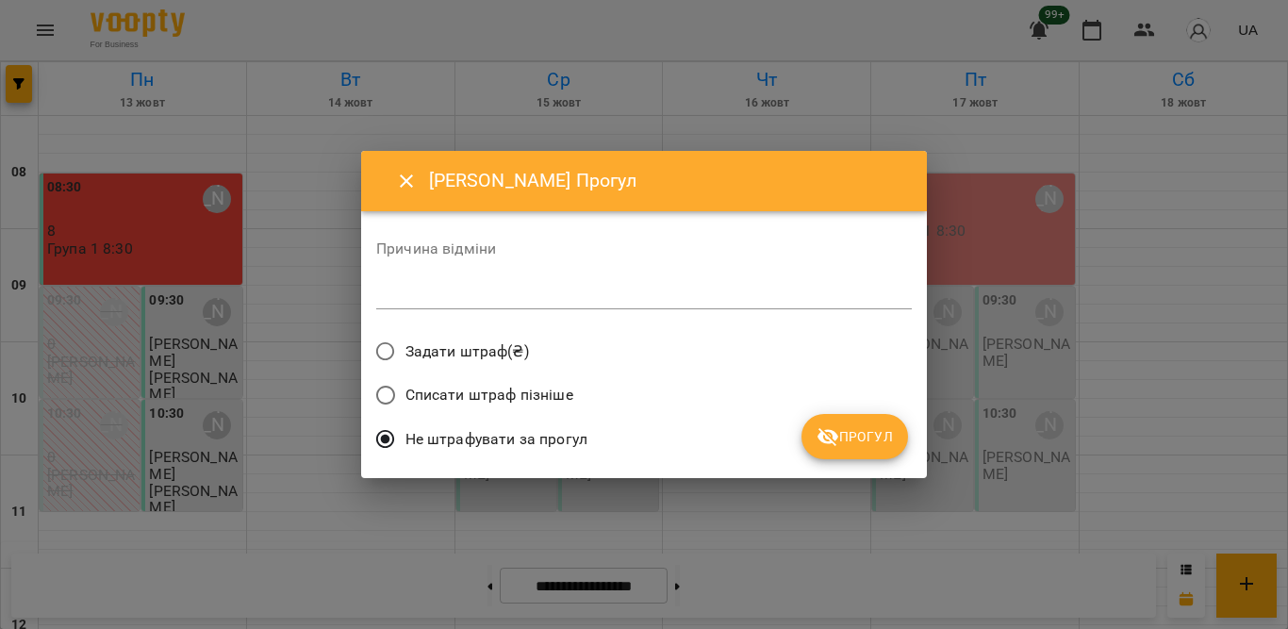
click at [856, 437] on span "Прогул" at bounding box center [854, 436] width 76 height 23
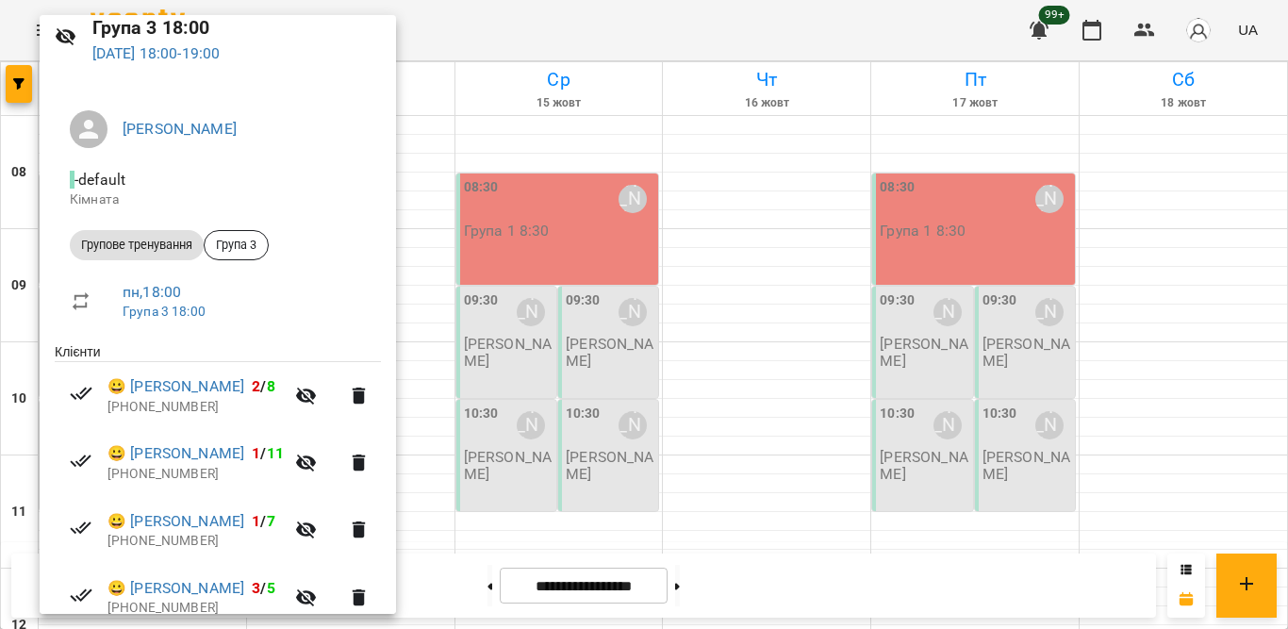
scroll to position [0, 0]
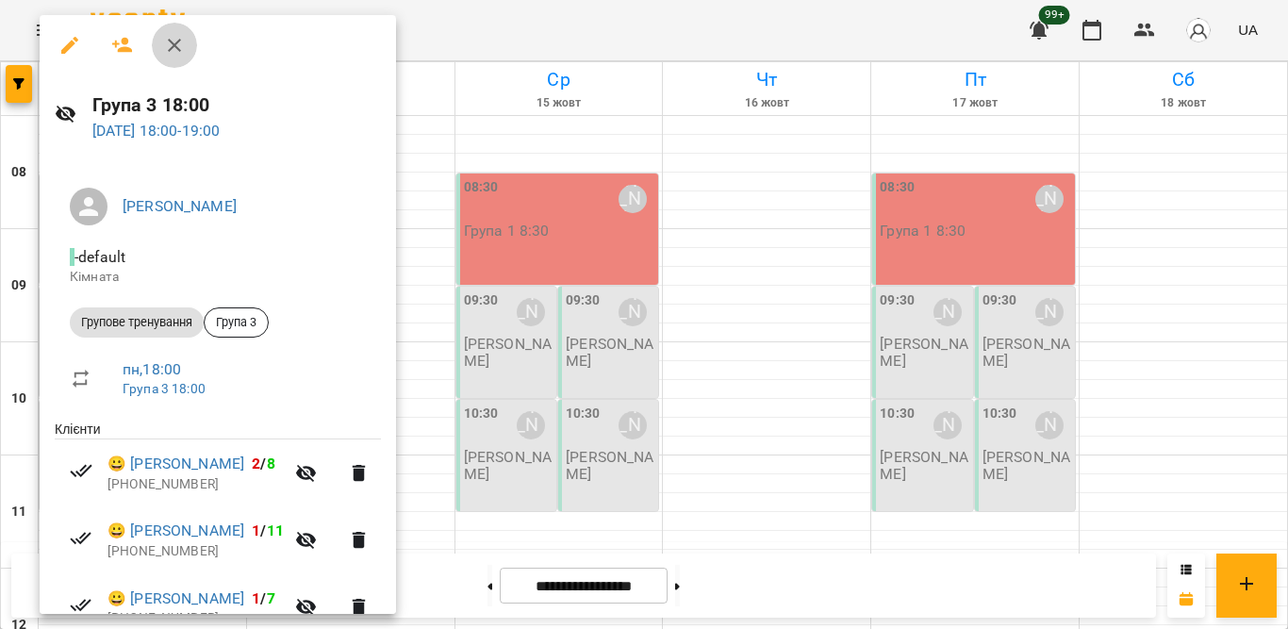
click at [179, 32] on button "button" at bounding box center [174, 45] width 45 height 45
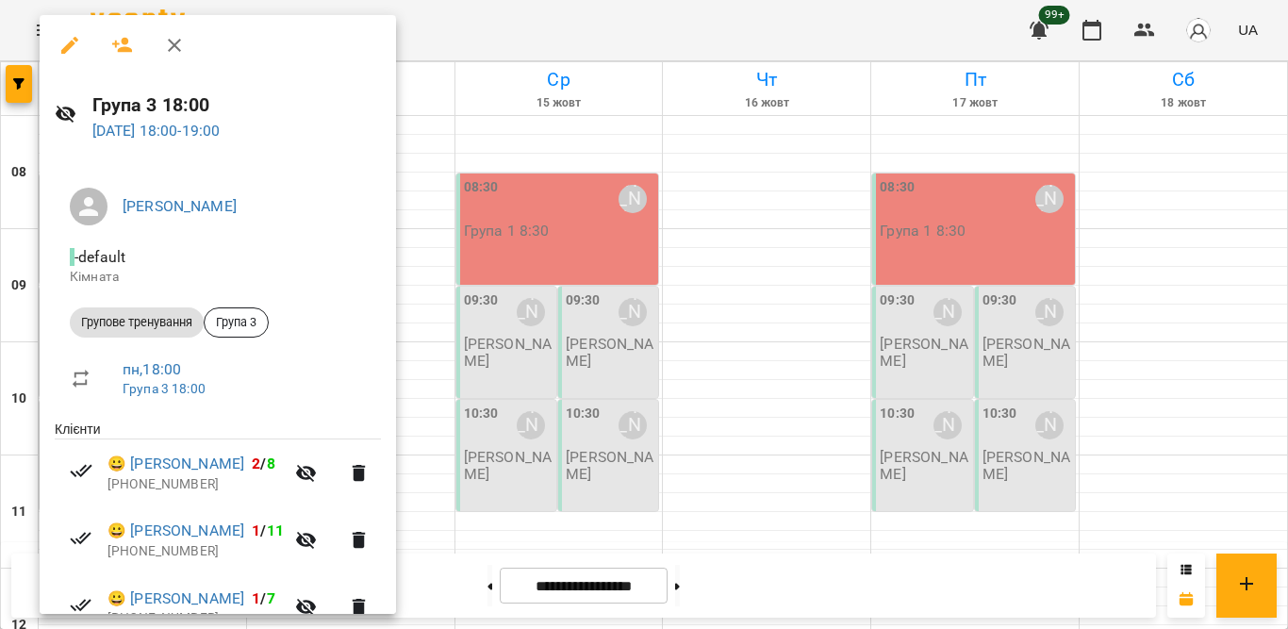
click at [173, 39] on icon "button" at bounding box center [174, 45] width 23 height 23
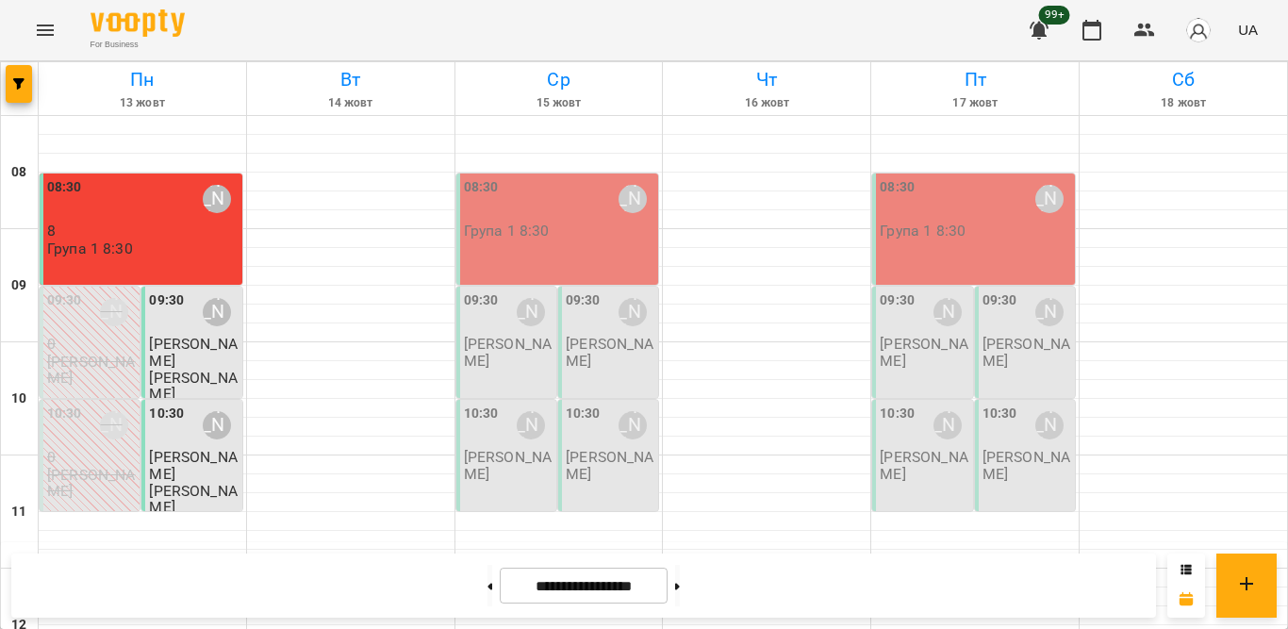
scroll to position [930, 0]
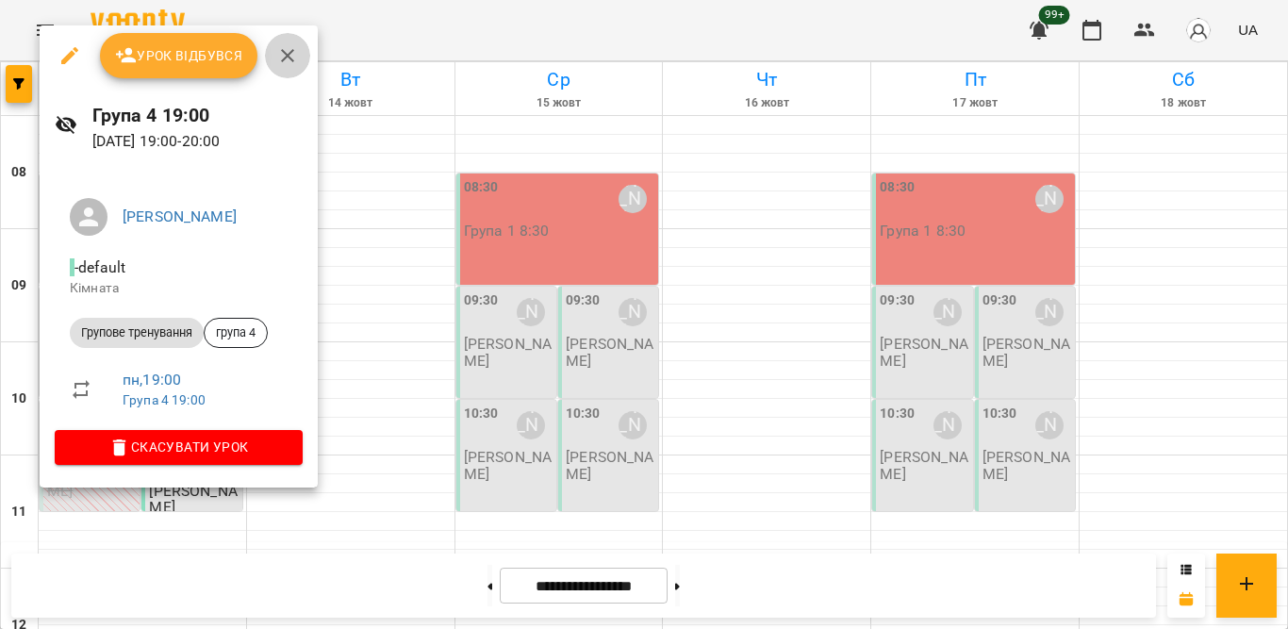
click at [283, 58] on icon "button" at bounding box center [287, 55] width 23 height 23
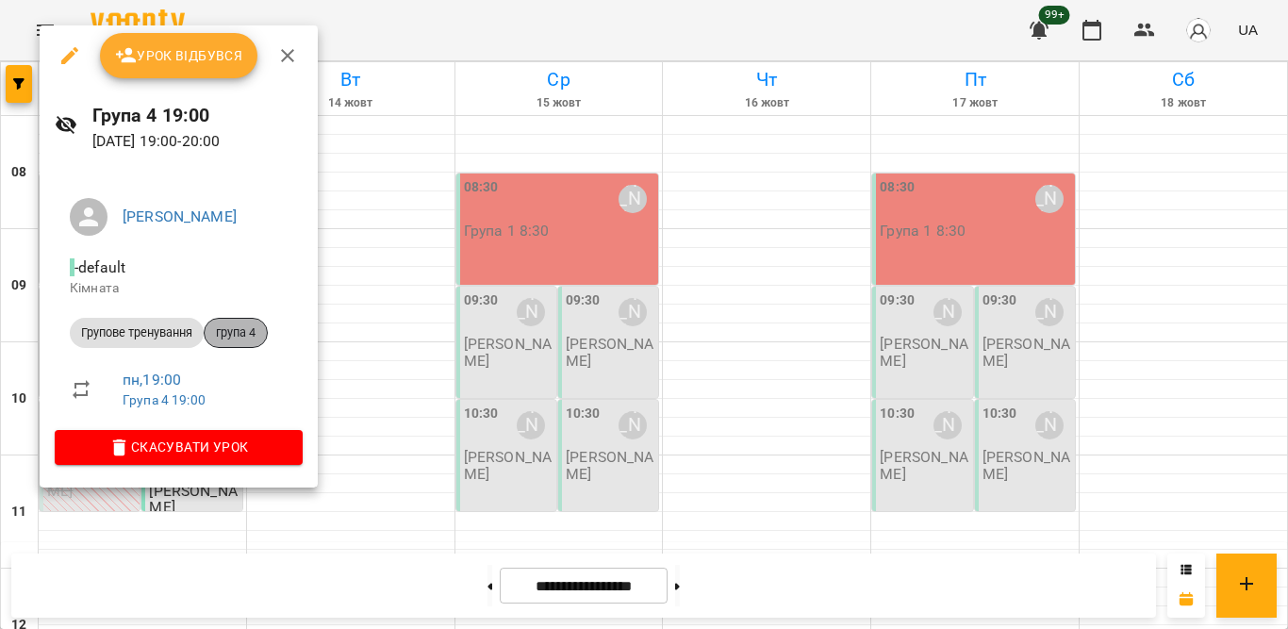
click at [243, 335] on span "група 4" at bounding box center [236, 332] width 62 height 17
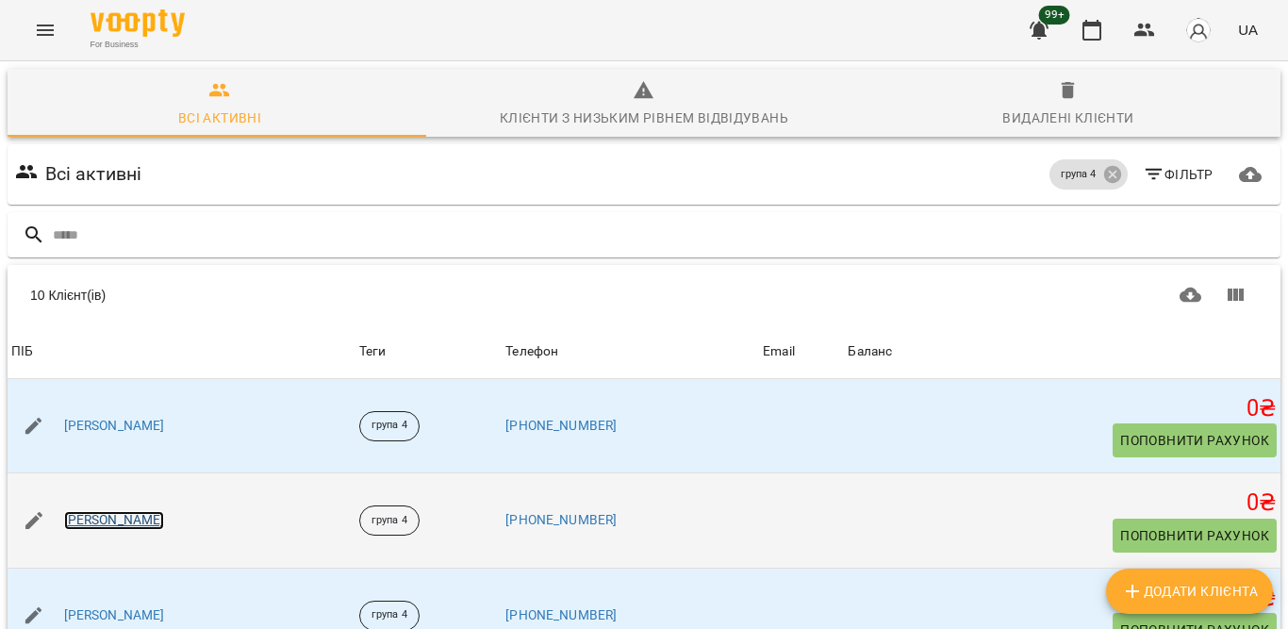
click at [119, 521] on link "[PERSON_NAME]" at bounding box center [114, 520] width 101 height 19
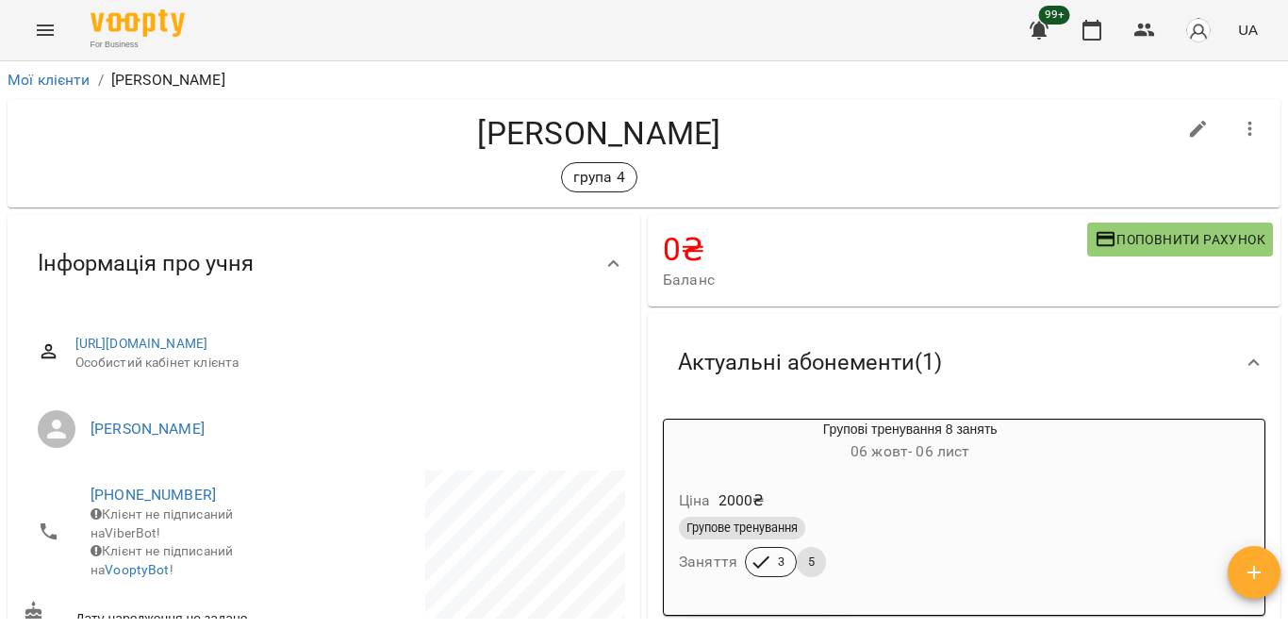
click at [1189, 132] on icon "button" at bounding box center [1198, 129] width 23 height 23
select select "**"
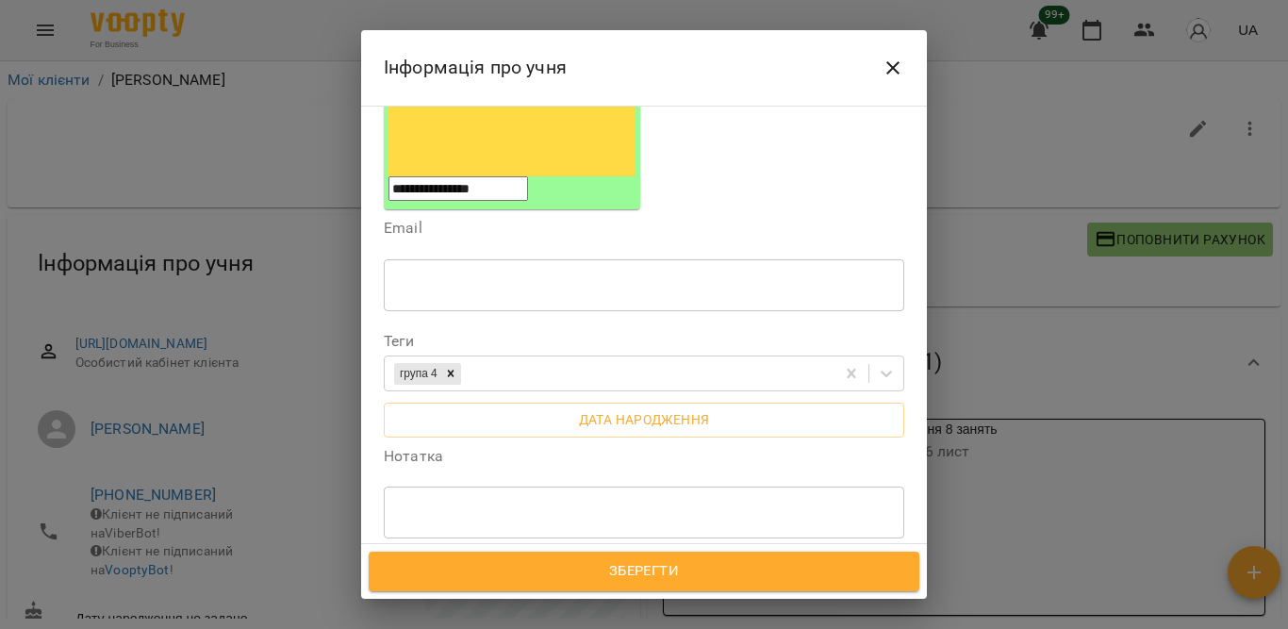
scroll to position [274, 0]
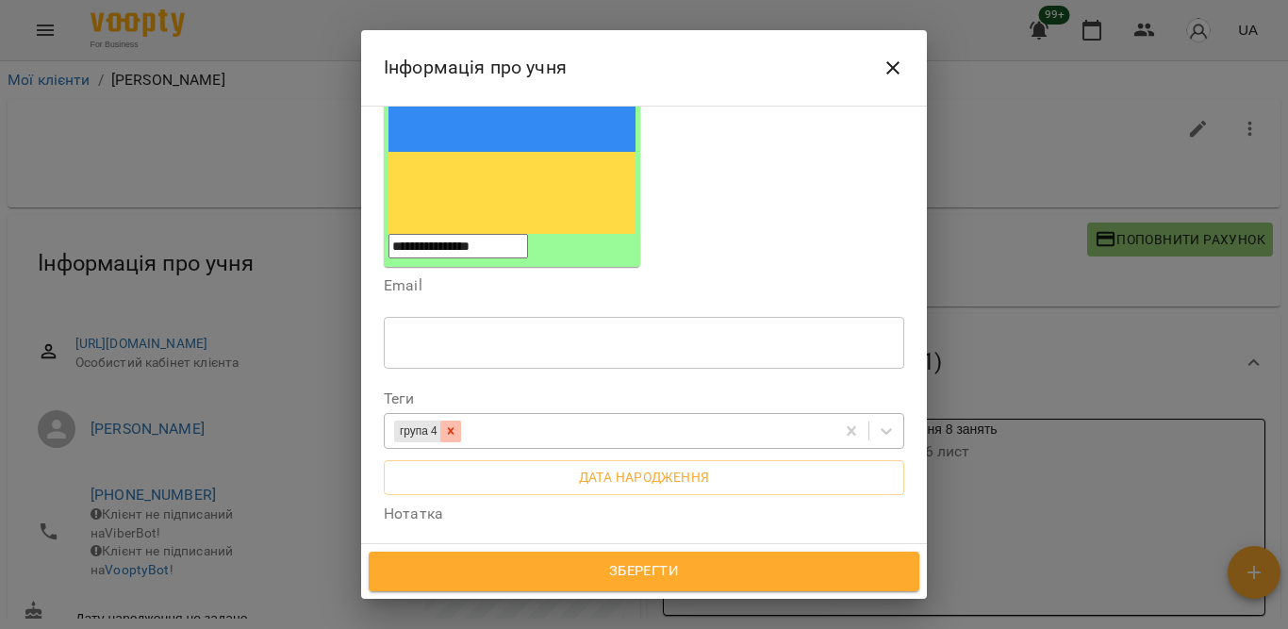
click at [455, 424] on icon at bounding box center [450, 430] width 13 height 13
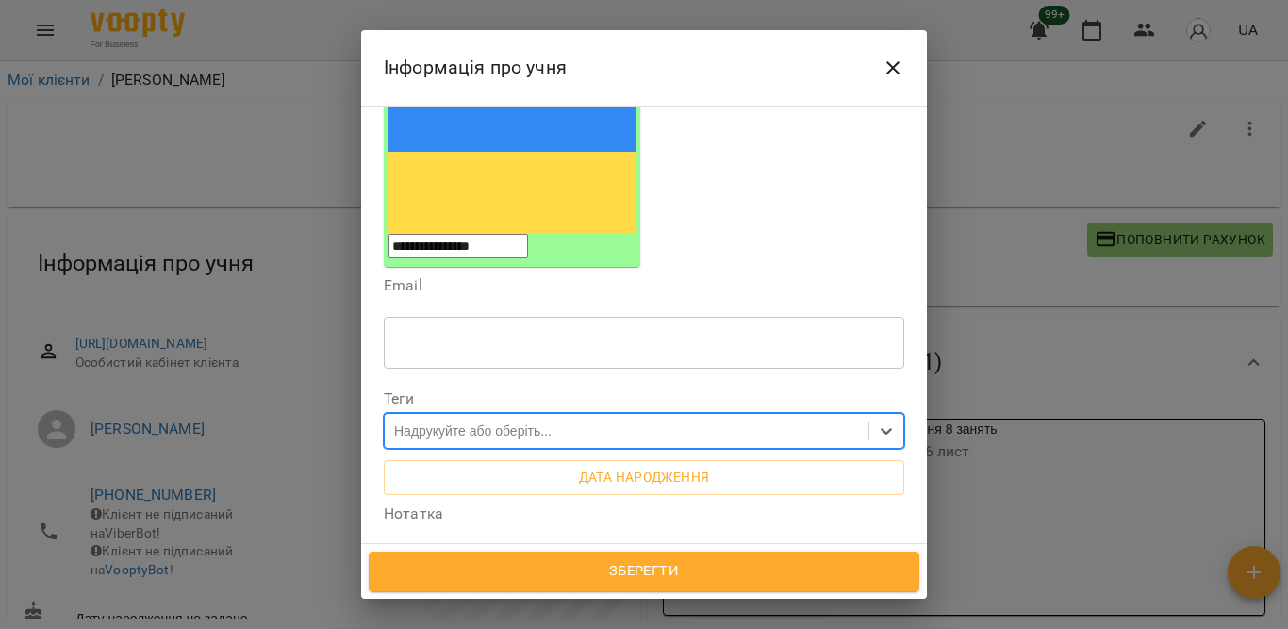
click at [822, 416] on div "Надрукуйте або оберіть..." at bounding box center [627, 431] width 484 height 31
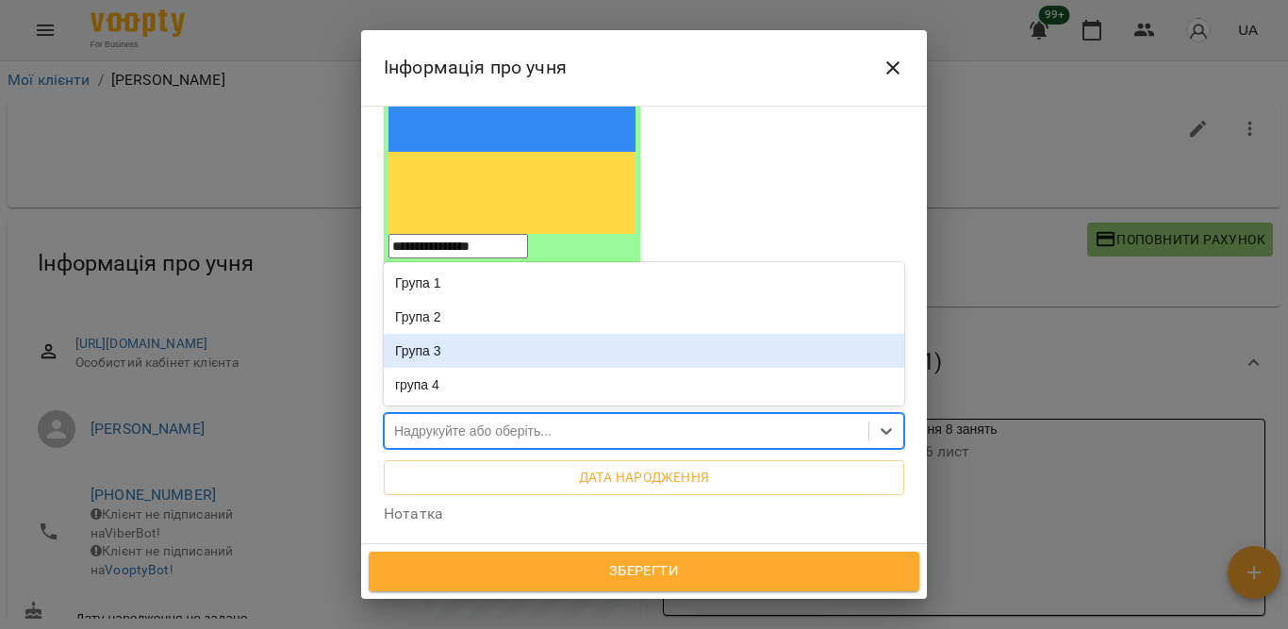
click at [550, 334] on div "Група 3" at bounding box center [644, 351] width 520 height 34
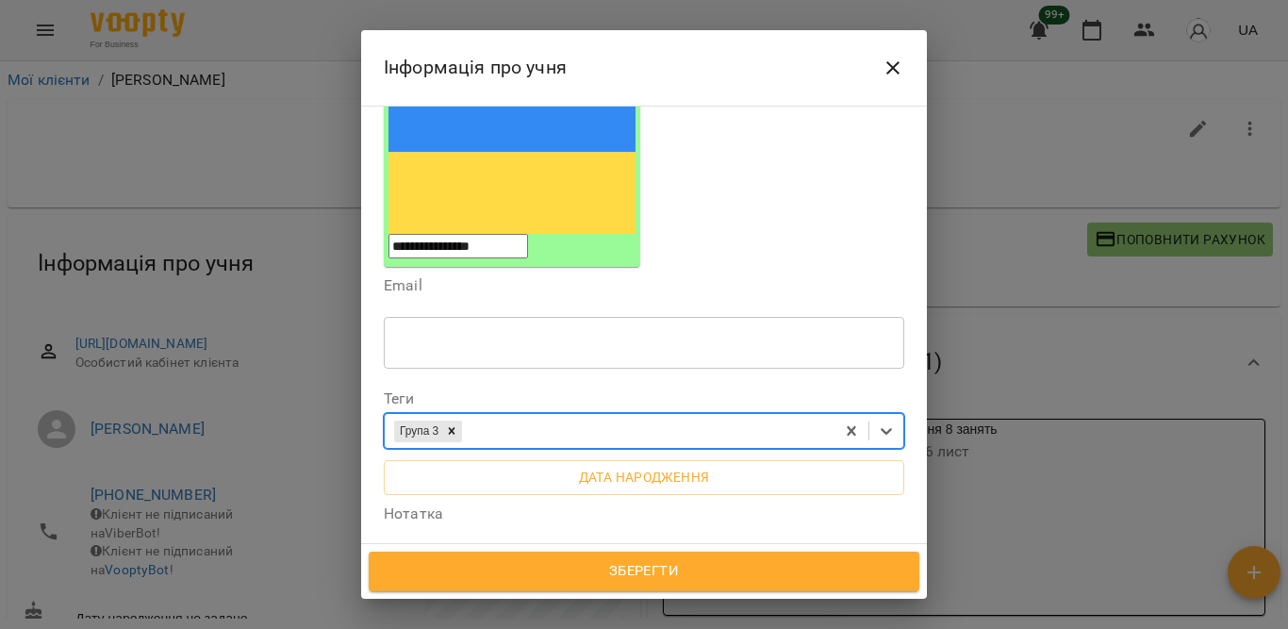
click at [557, 560] on span "Зберегти" at bounding box center [643, 571] width 509 height 25
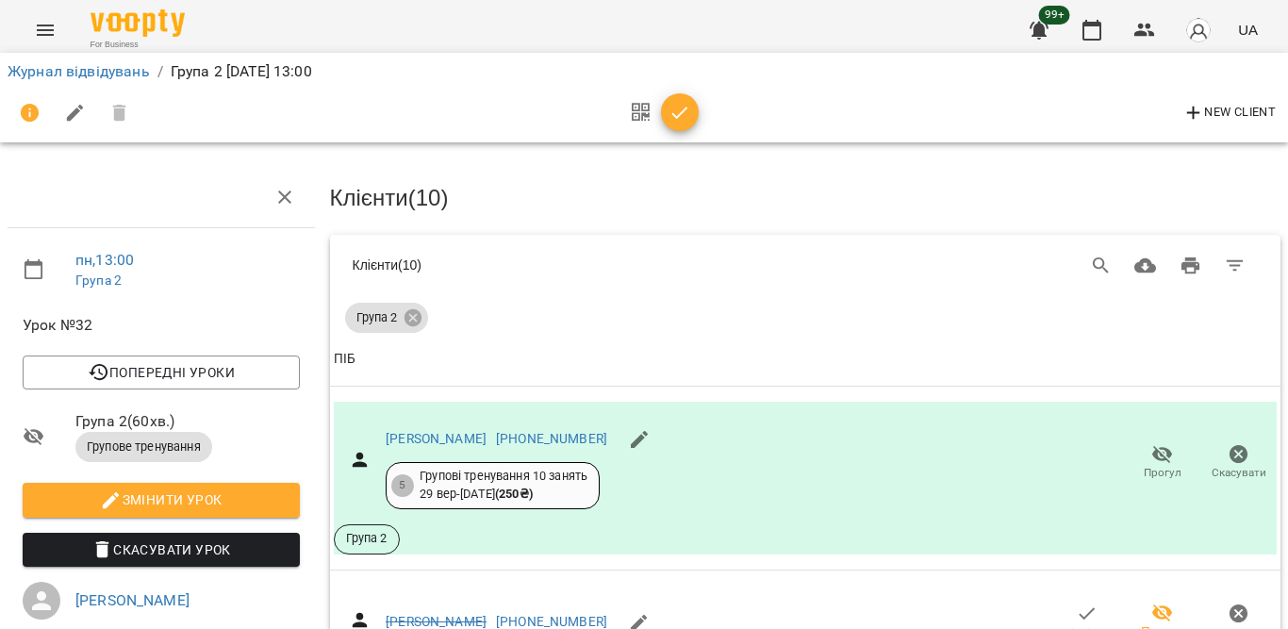
scroll to position [1077, 0]
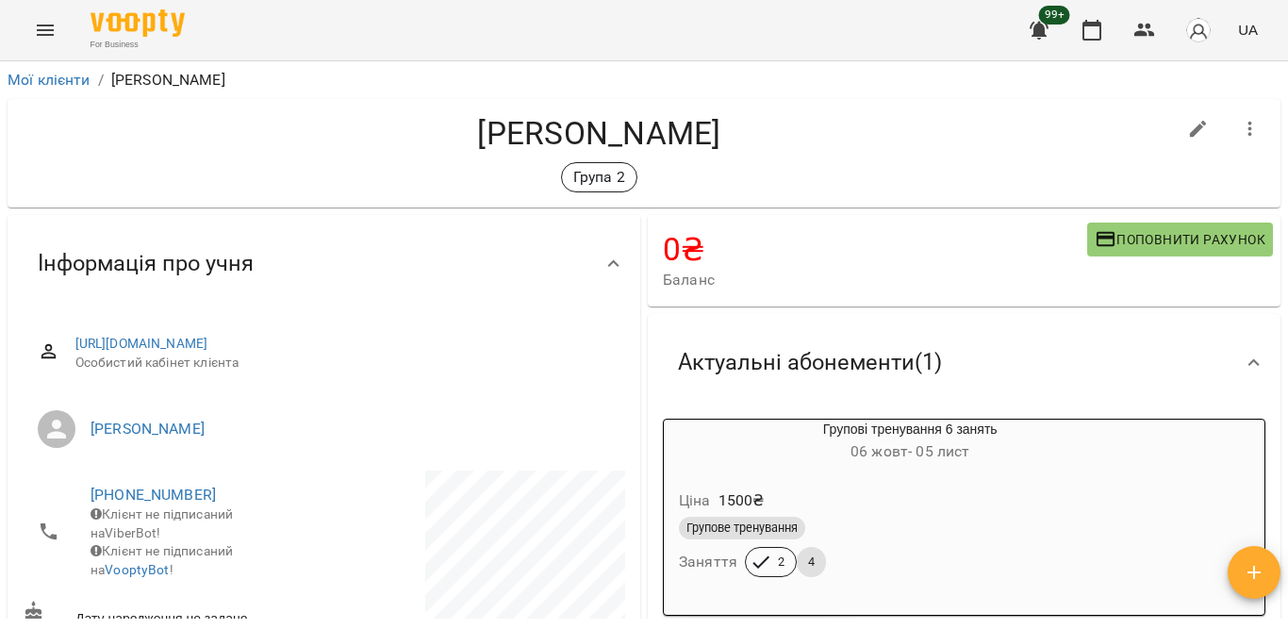
scroll to position [145, 0]
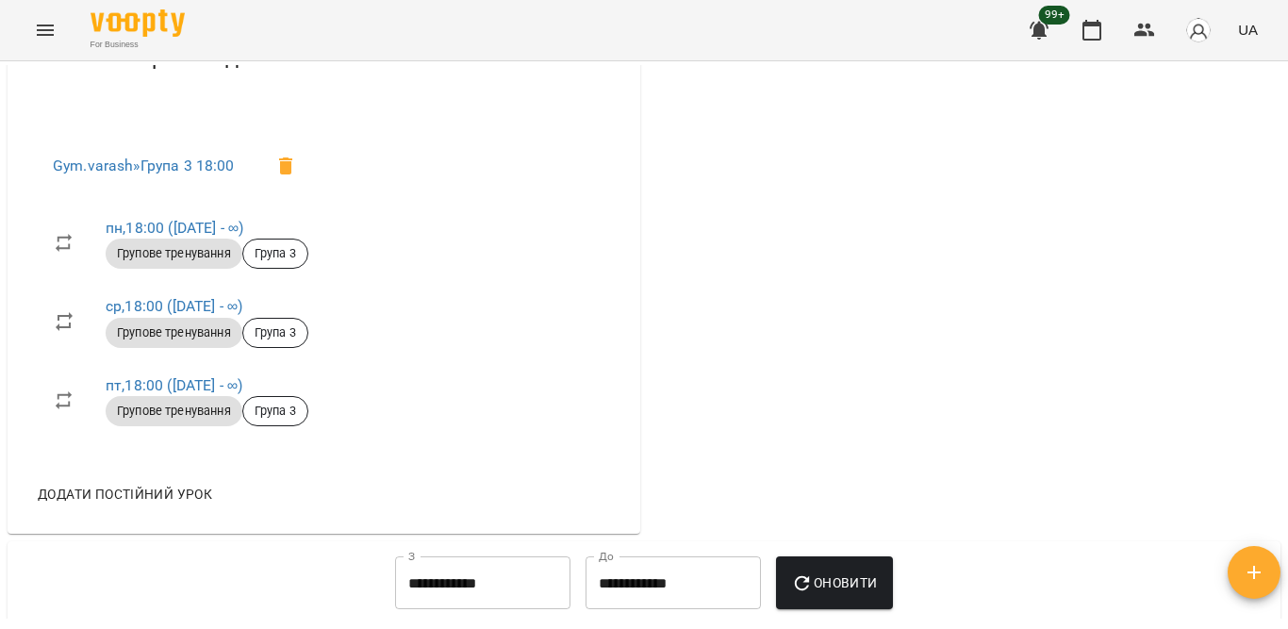
scroll to position [601, 0]
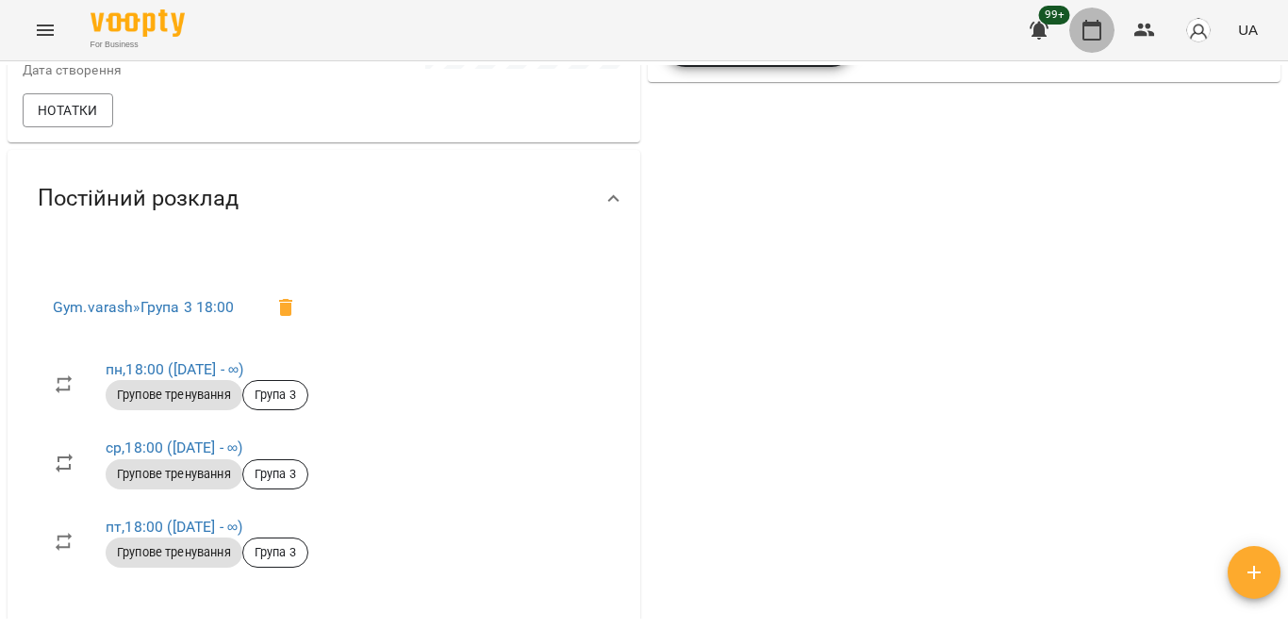
click at [1101, 29] on icon "button" at bounding box center [1091, 30] width 19 height 21
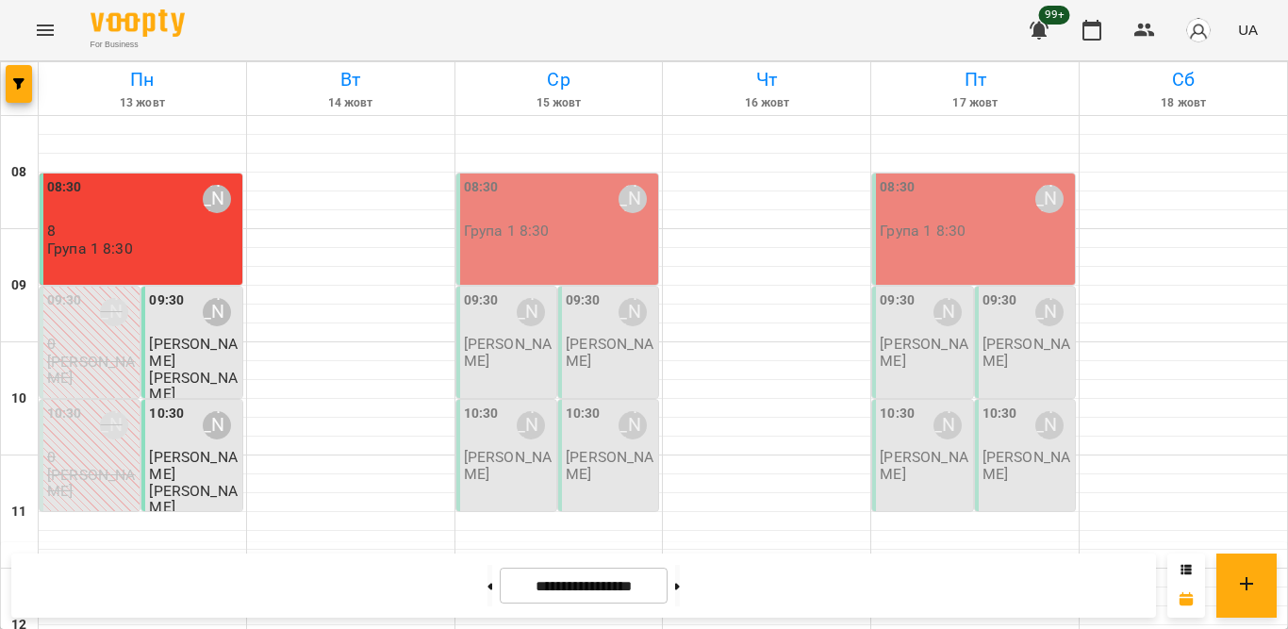
scroll to position [930, 0]
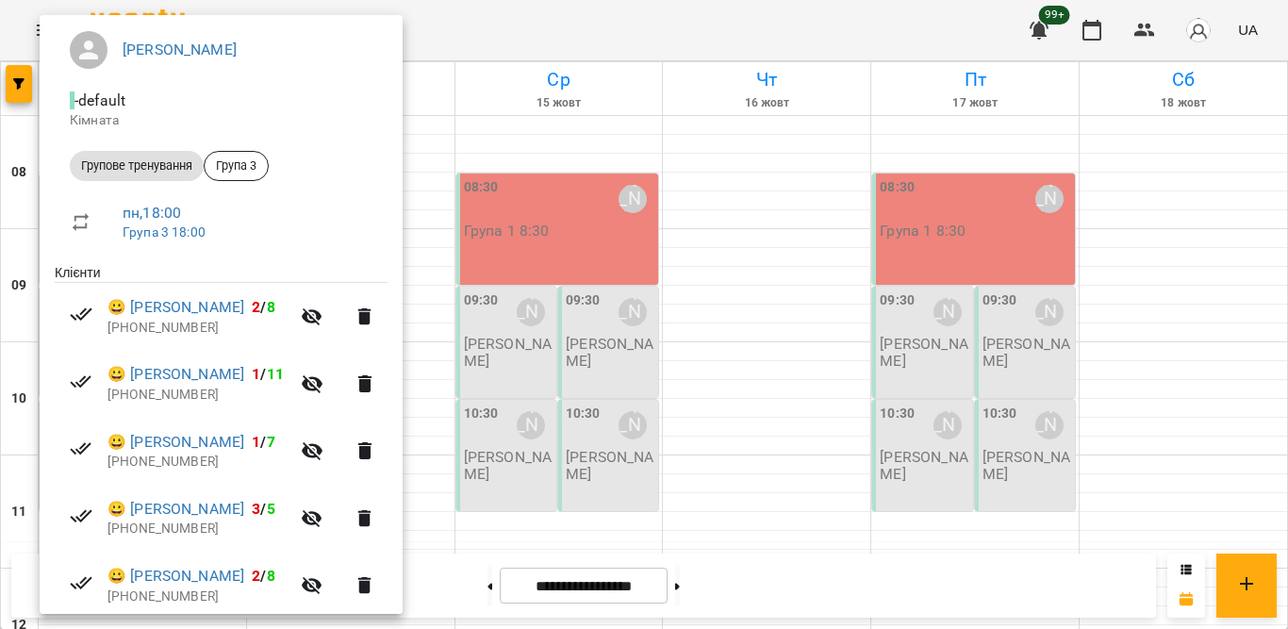
scroll to position [154, 0]
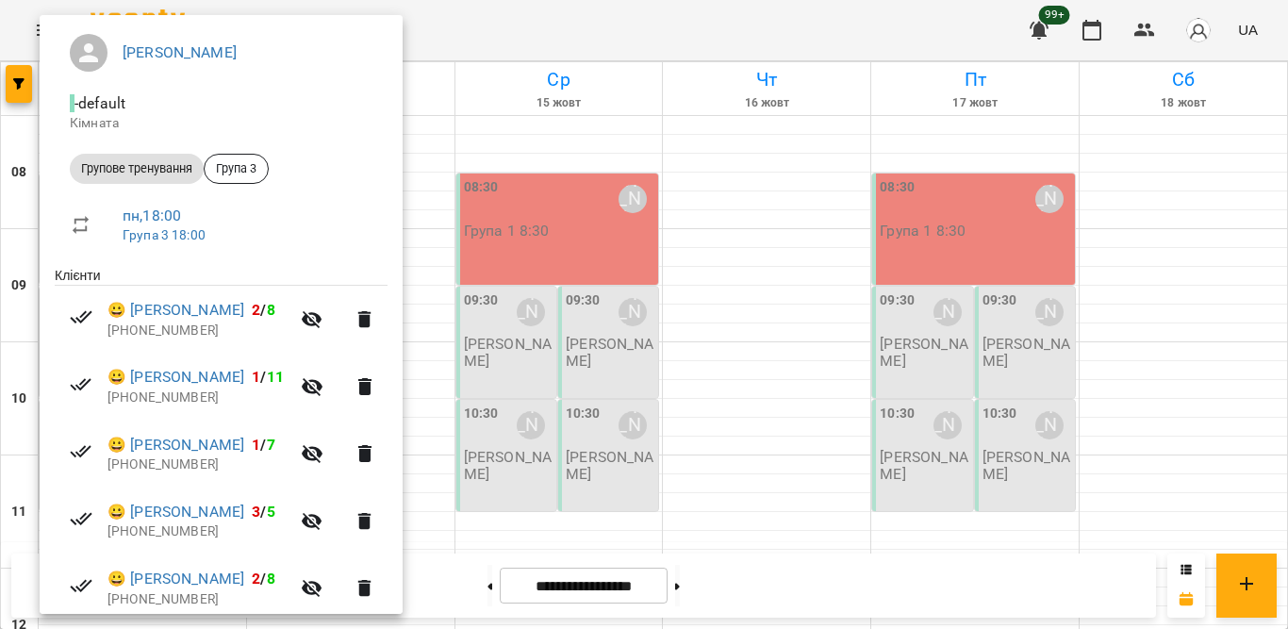
click at [549, 219] on div at bounding box center [644, 314] width 1288 height 629
